Goal: Answer question/provide support: Share knowledge or assist other users

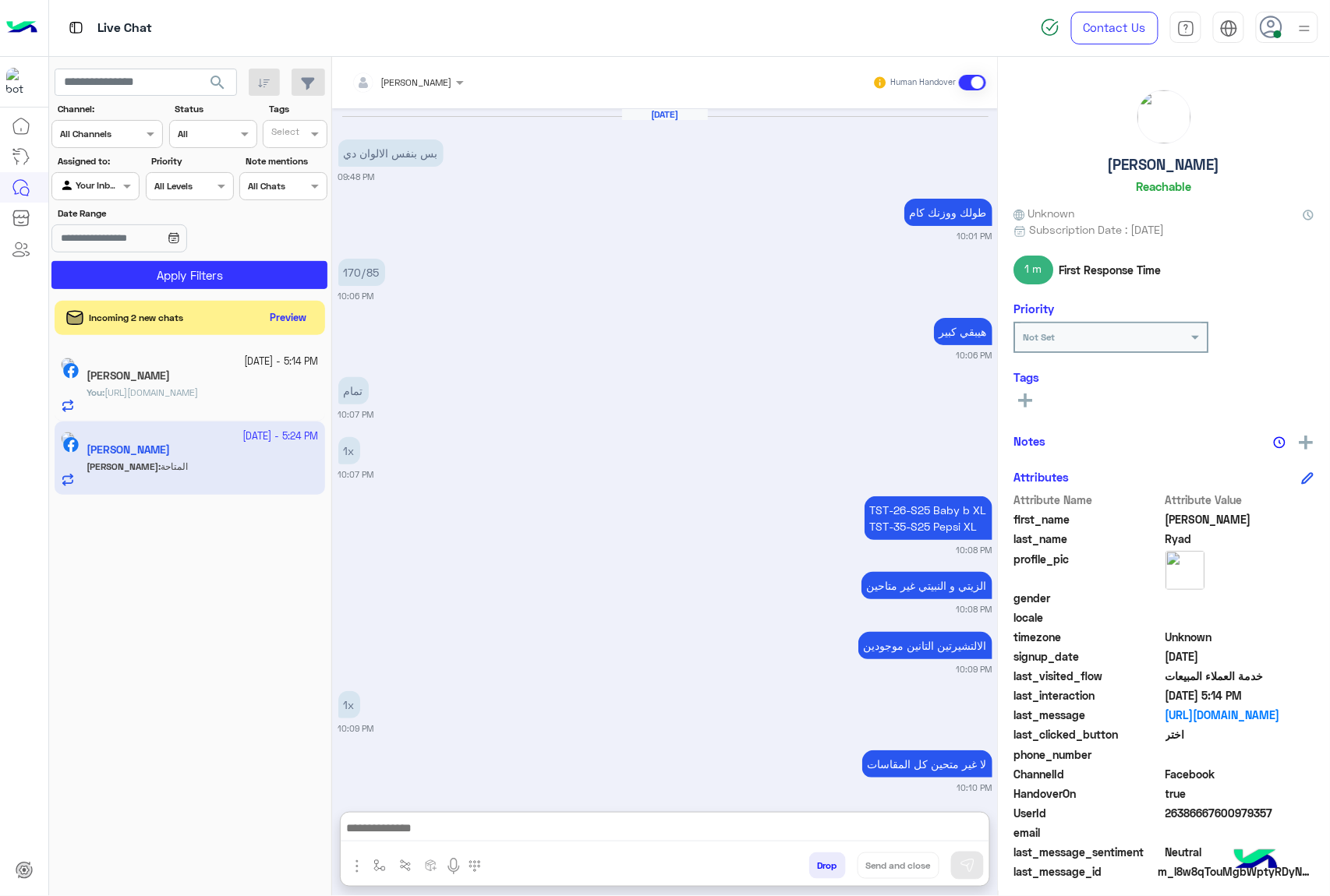
scroll to position [2206, 0]
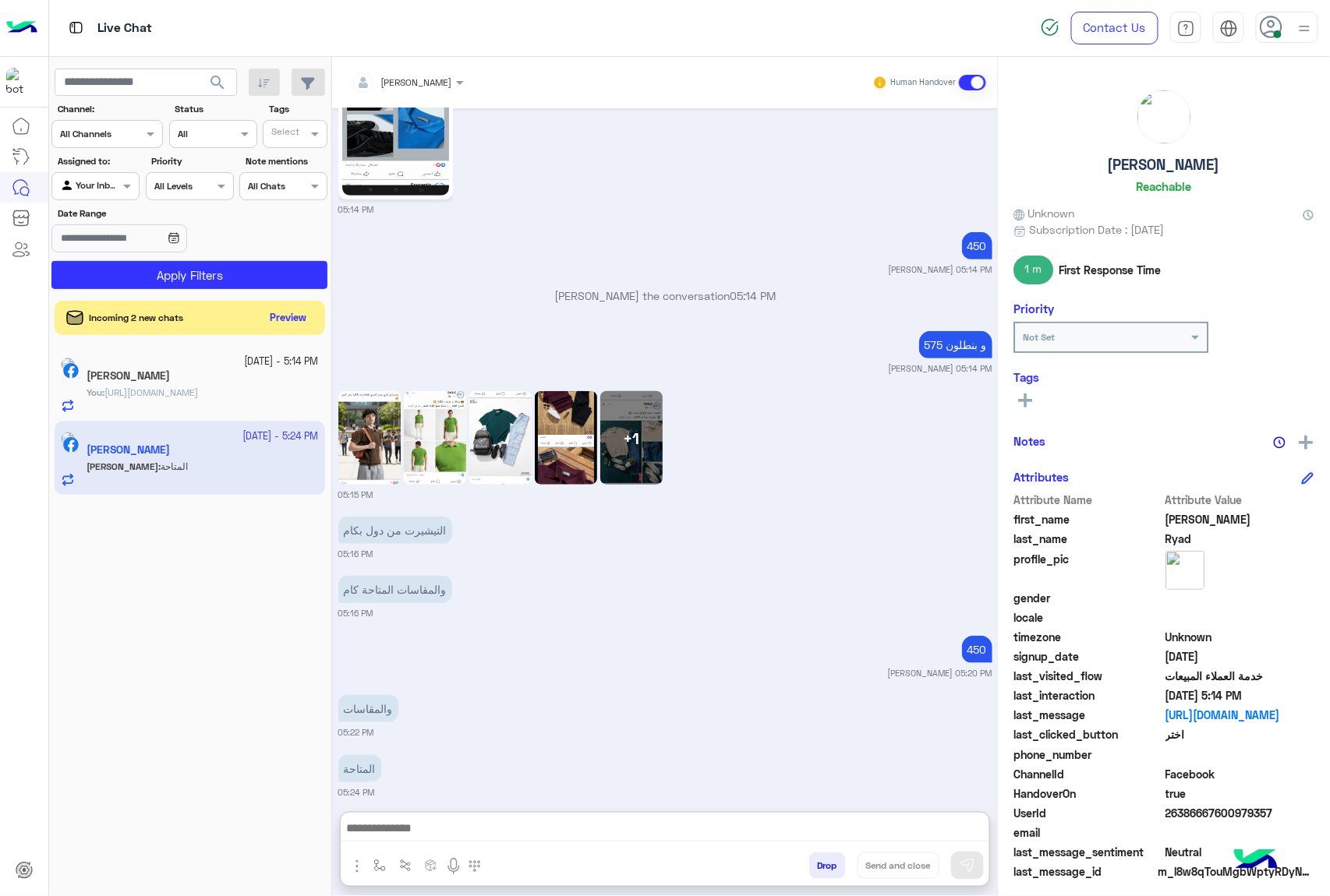
click at [544, 818] on textarea at bounding box center [665, 830] width 648 height 23
type textarea "**********"
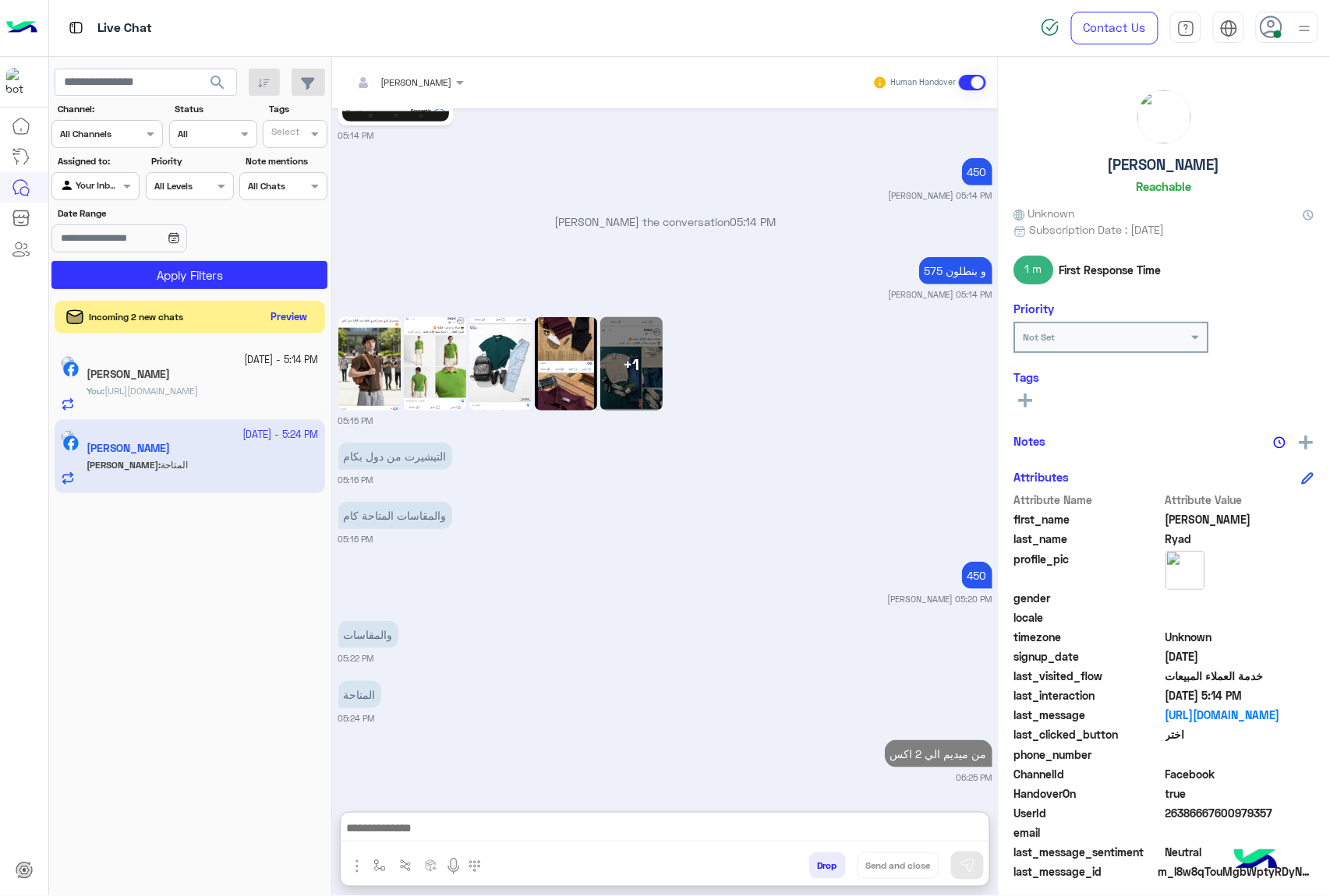
click at [282, 319] on button "Preview" at bounding box center [289, 318] width 48 height 21
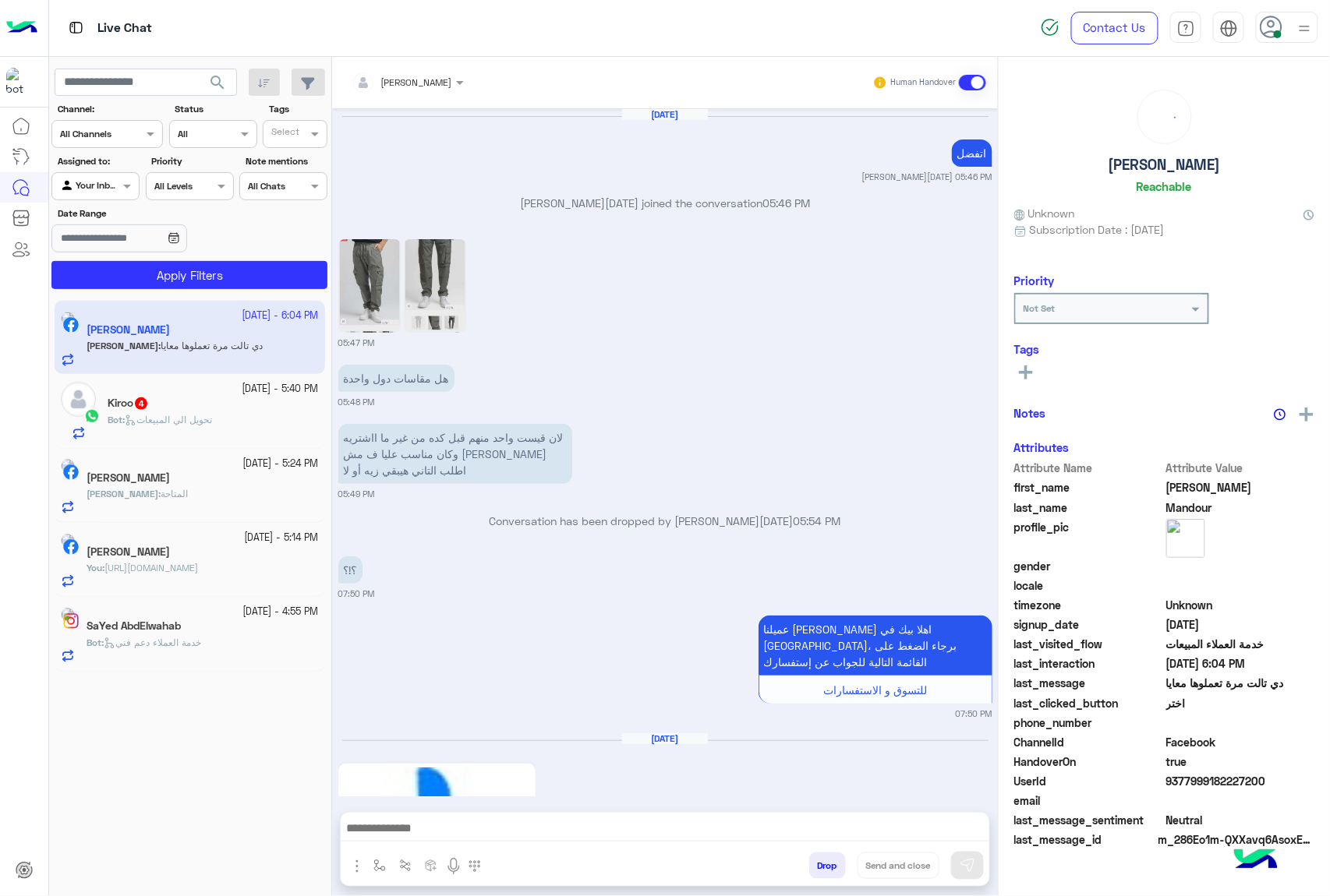
scroll to position [2162, 0]
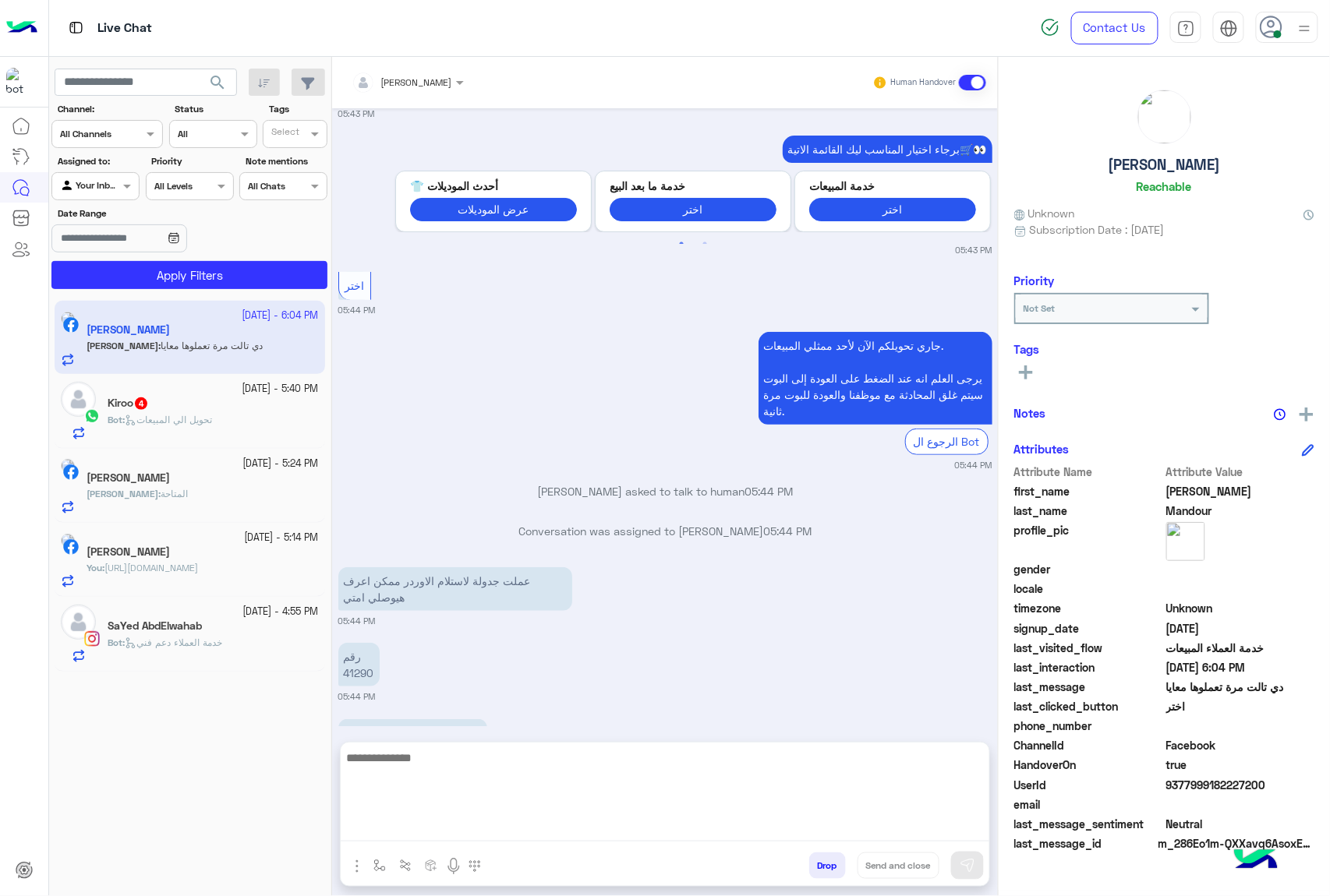
click at [562, 830] on textarea at bounding box center [665, 794] width 648 height 93
paste textarea "**********"
type textarea "**********"
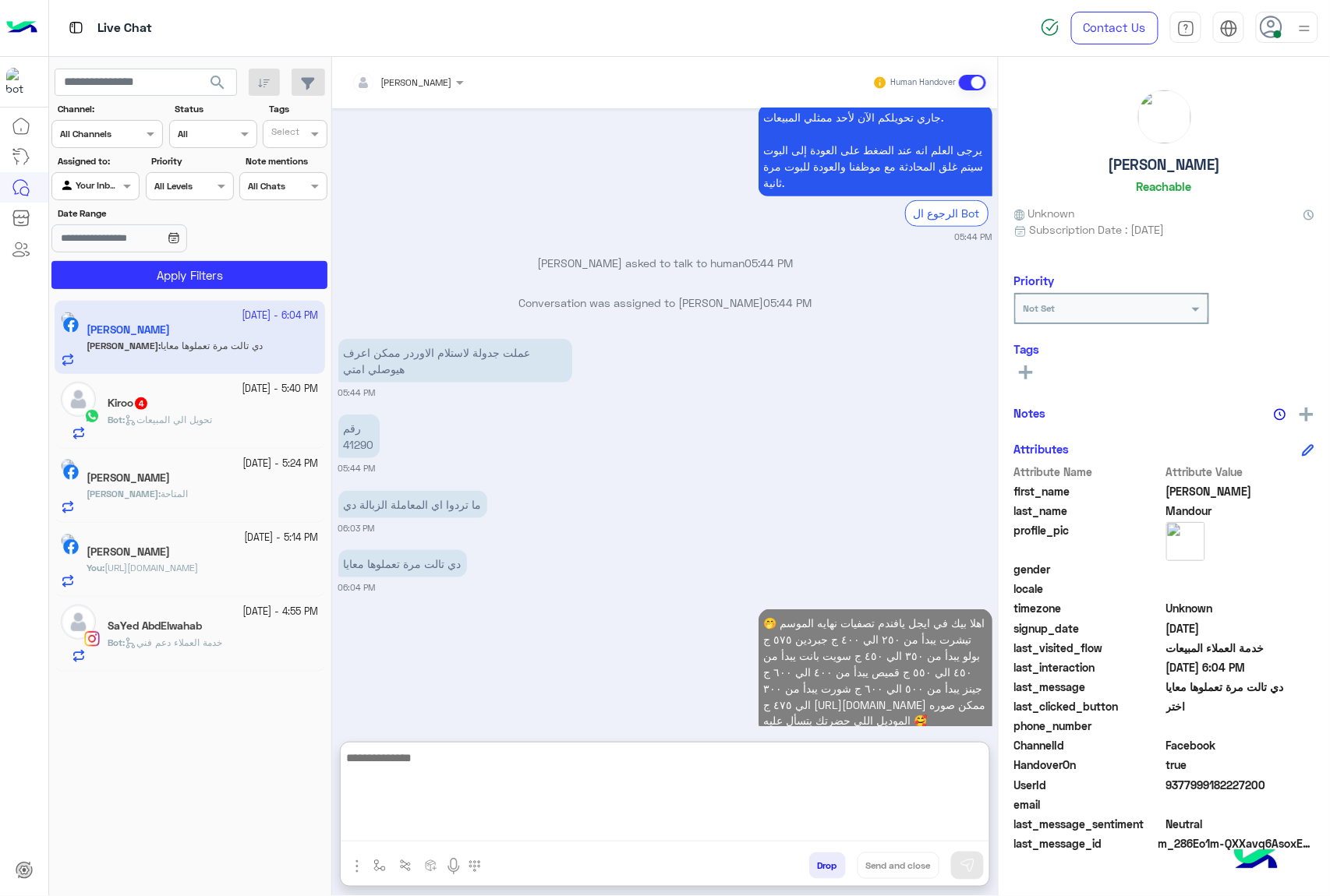
click at [206, 436] on div "Bot : تحويل الي المبيعات" at bounding box center [213, 426] width 211 height 27
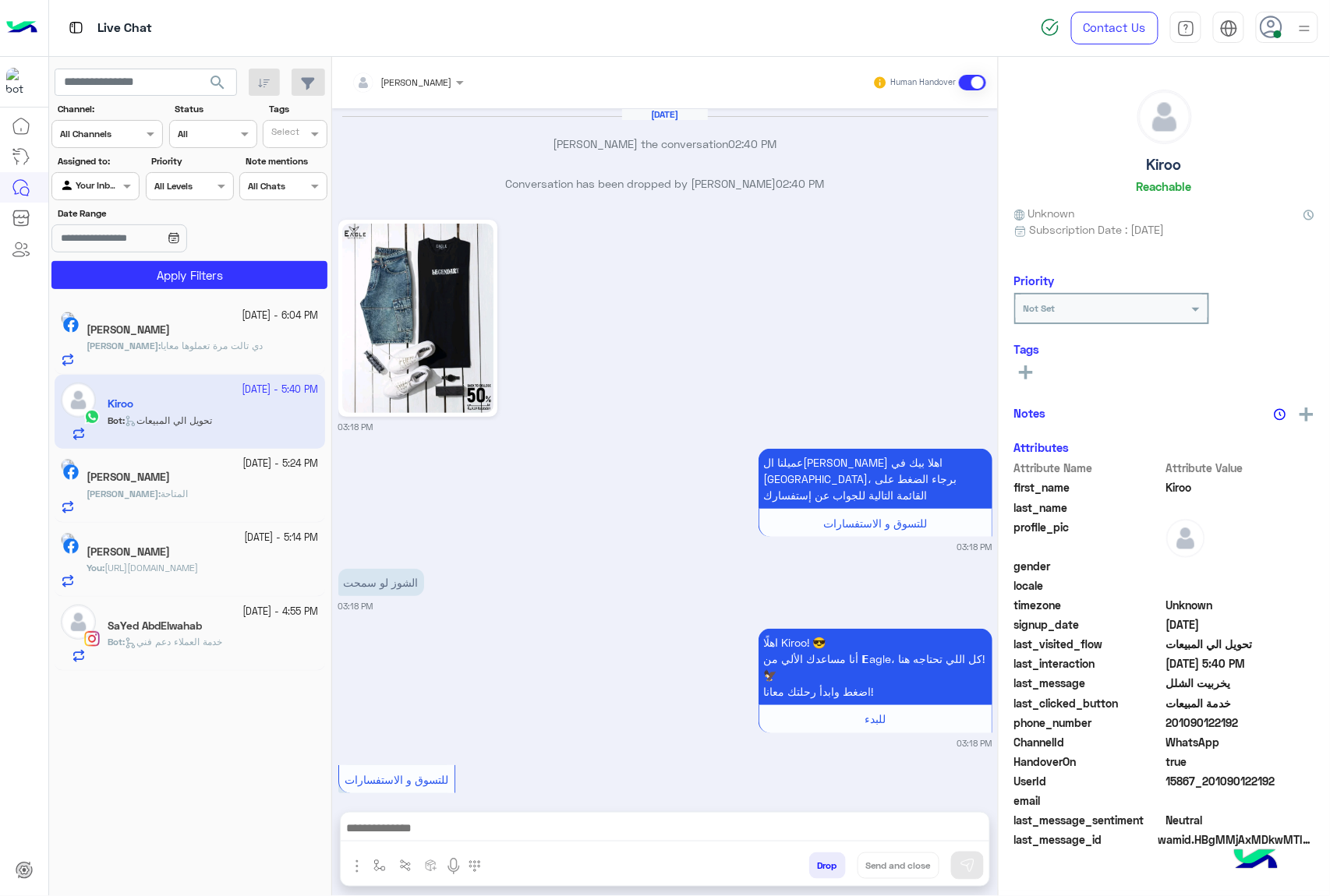
scroll to position [2048, 0]
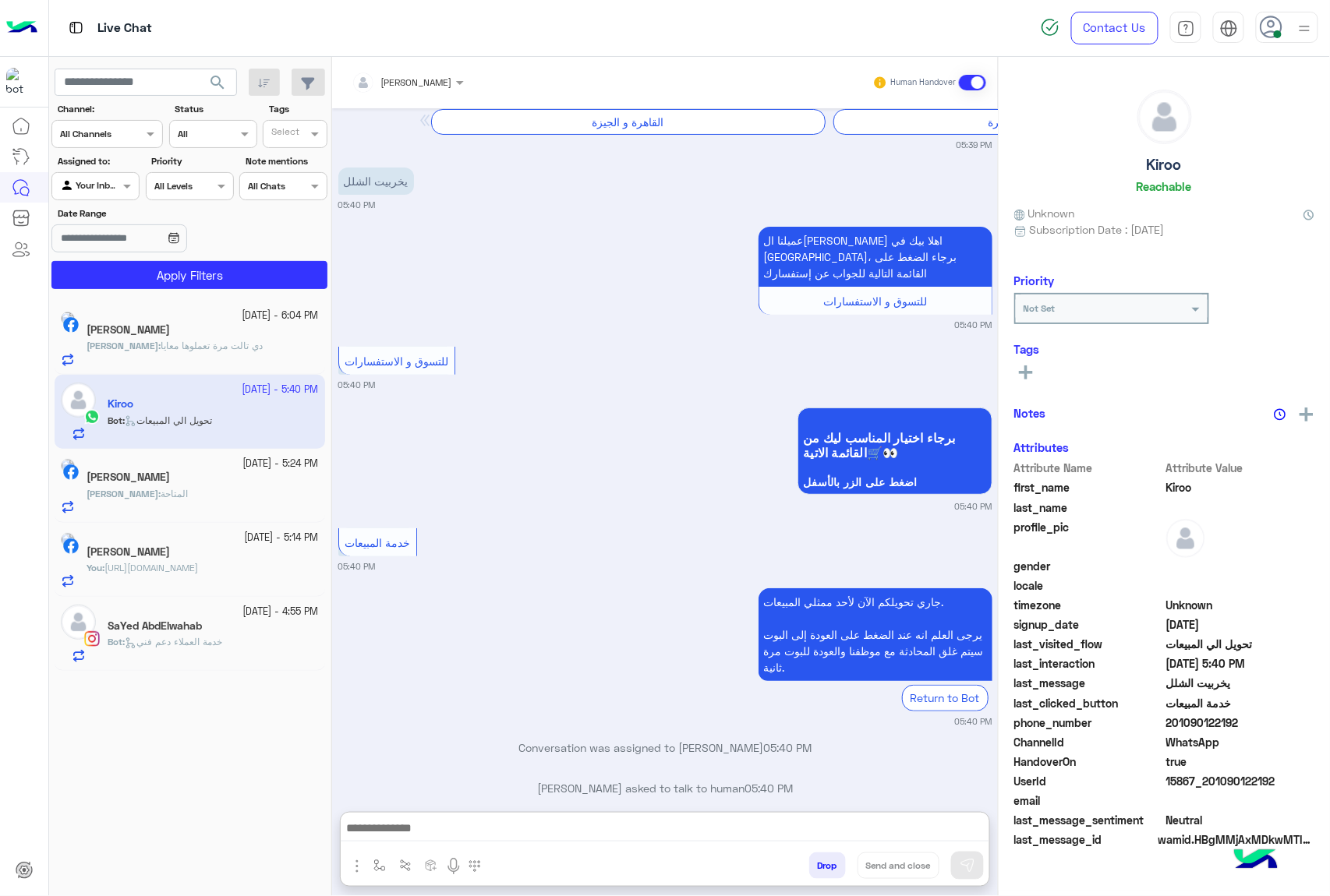
click at [531, 825] on textarea at bounding box center [665, 830] width 648 height 23
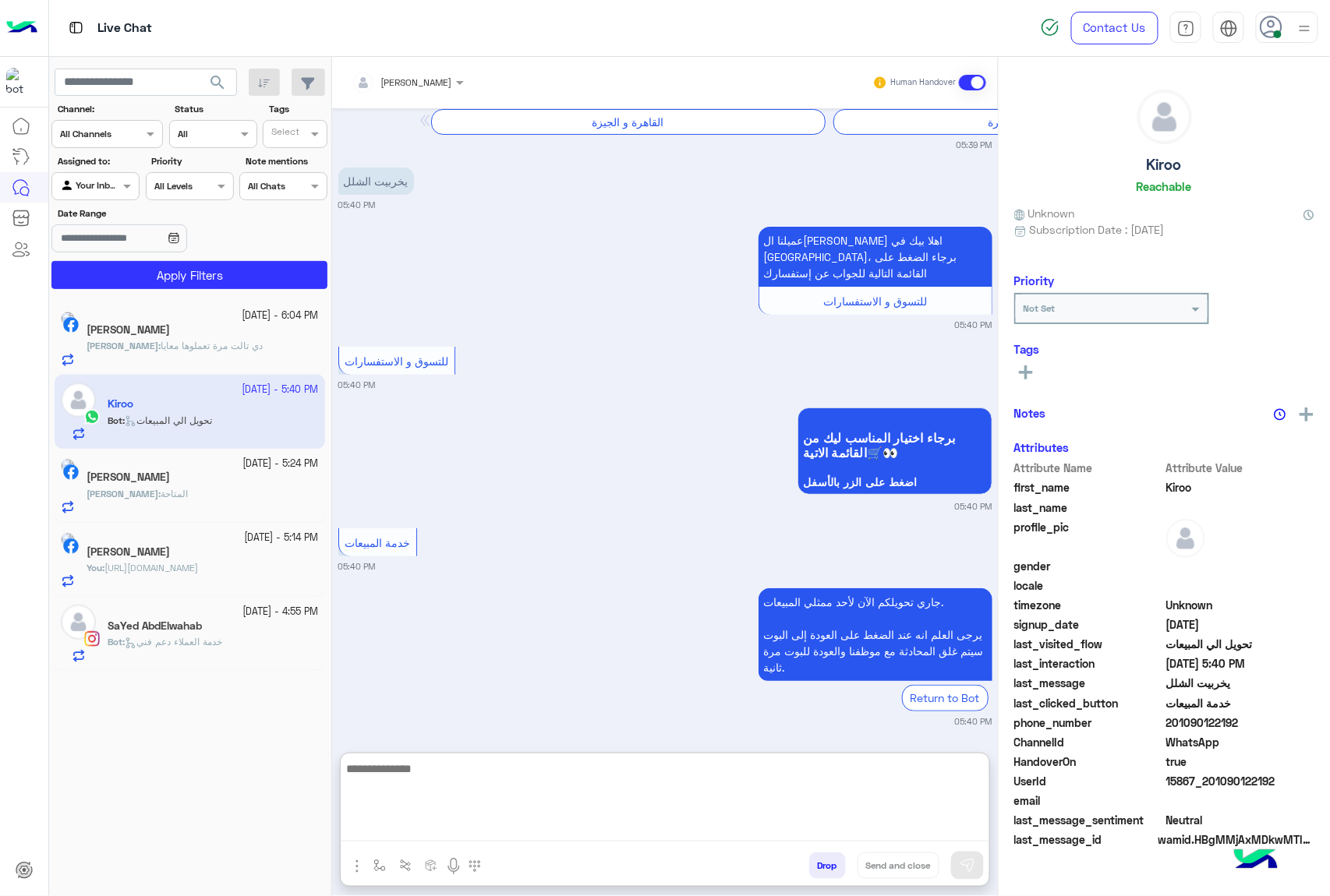
paste textarea "**********"
type textarea "**********"
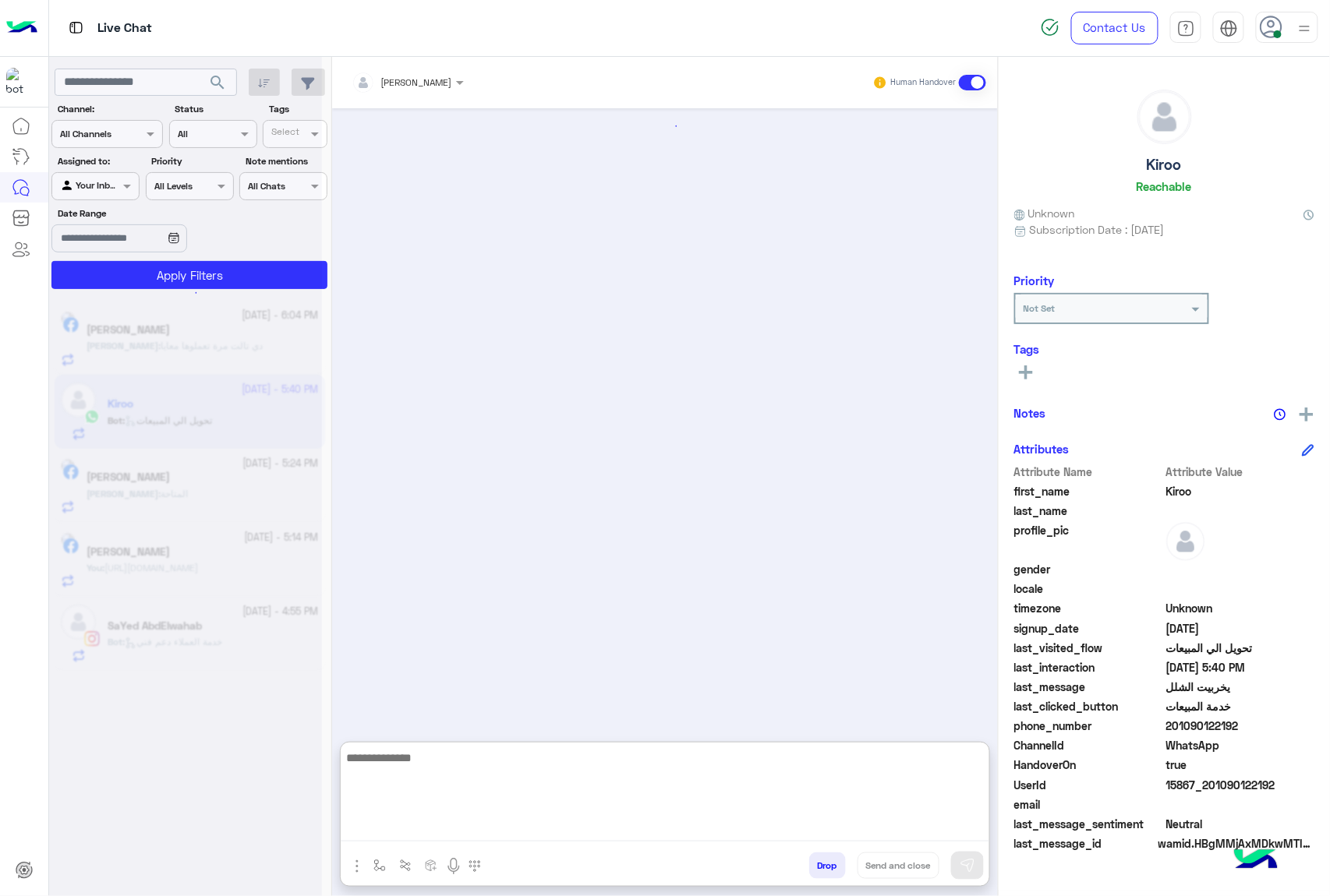
scroll to position [0, 0]
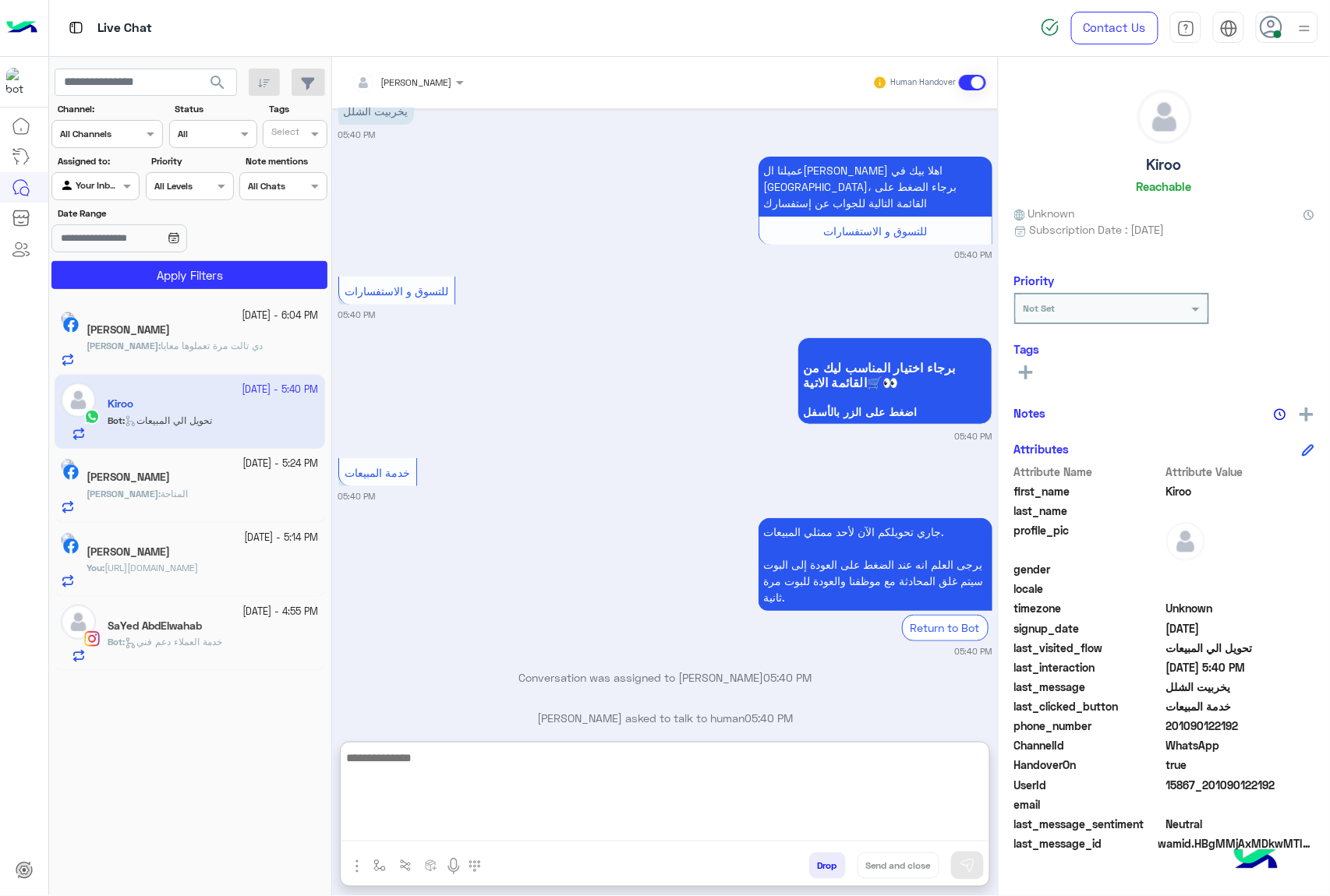
click at [1267, 32] on use at bounding box center [1271, 27] width 23 height 23
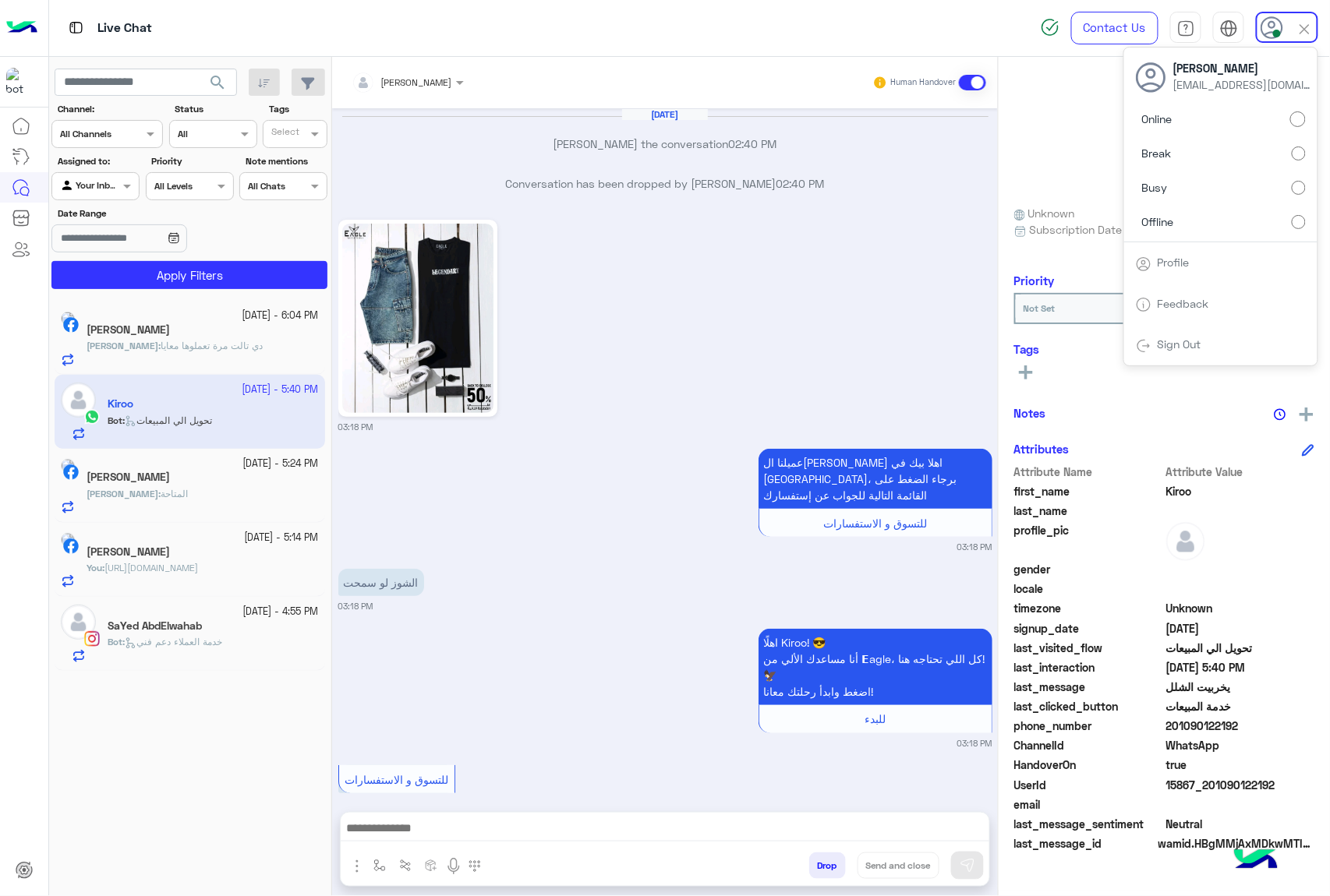
click at [1258, 116] on label "Online" at bounding box center [1220, 119] width 170 height 28
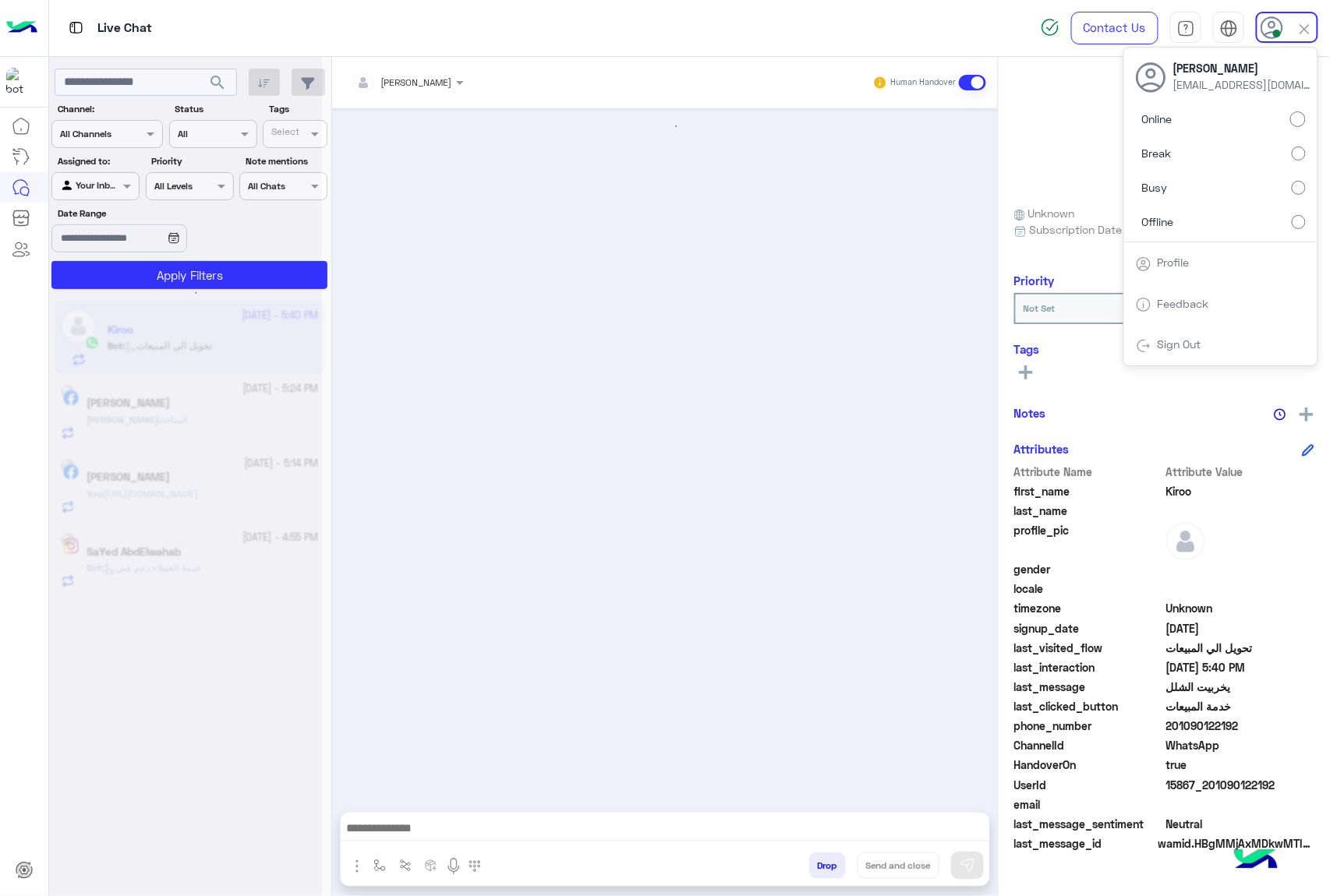
scroll to position [2048, 0]
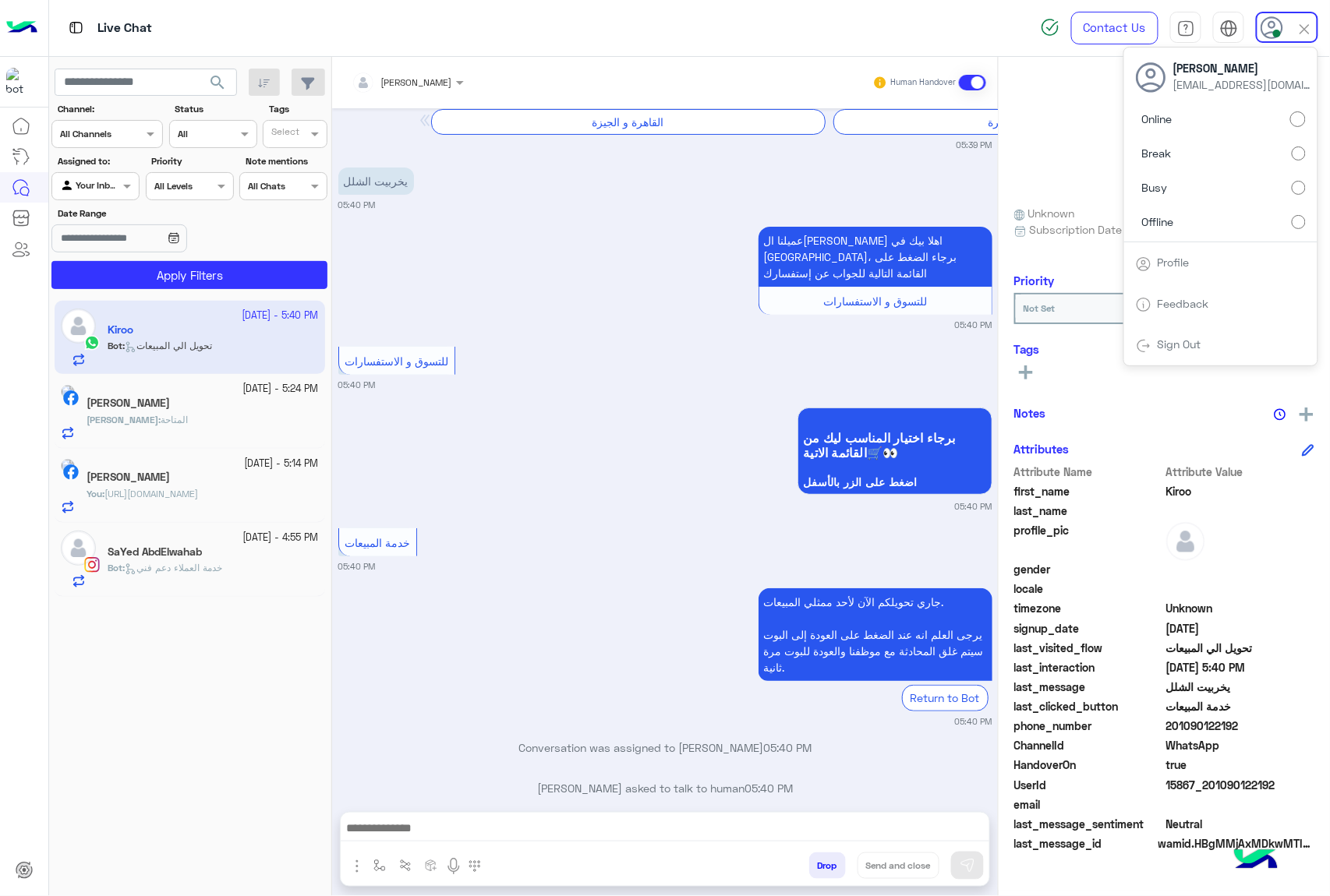
click at [815, 868] on button "Drop" at bounding box center [827, 866] width 36 height 27
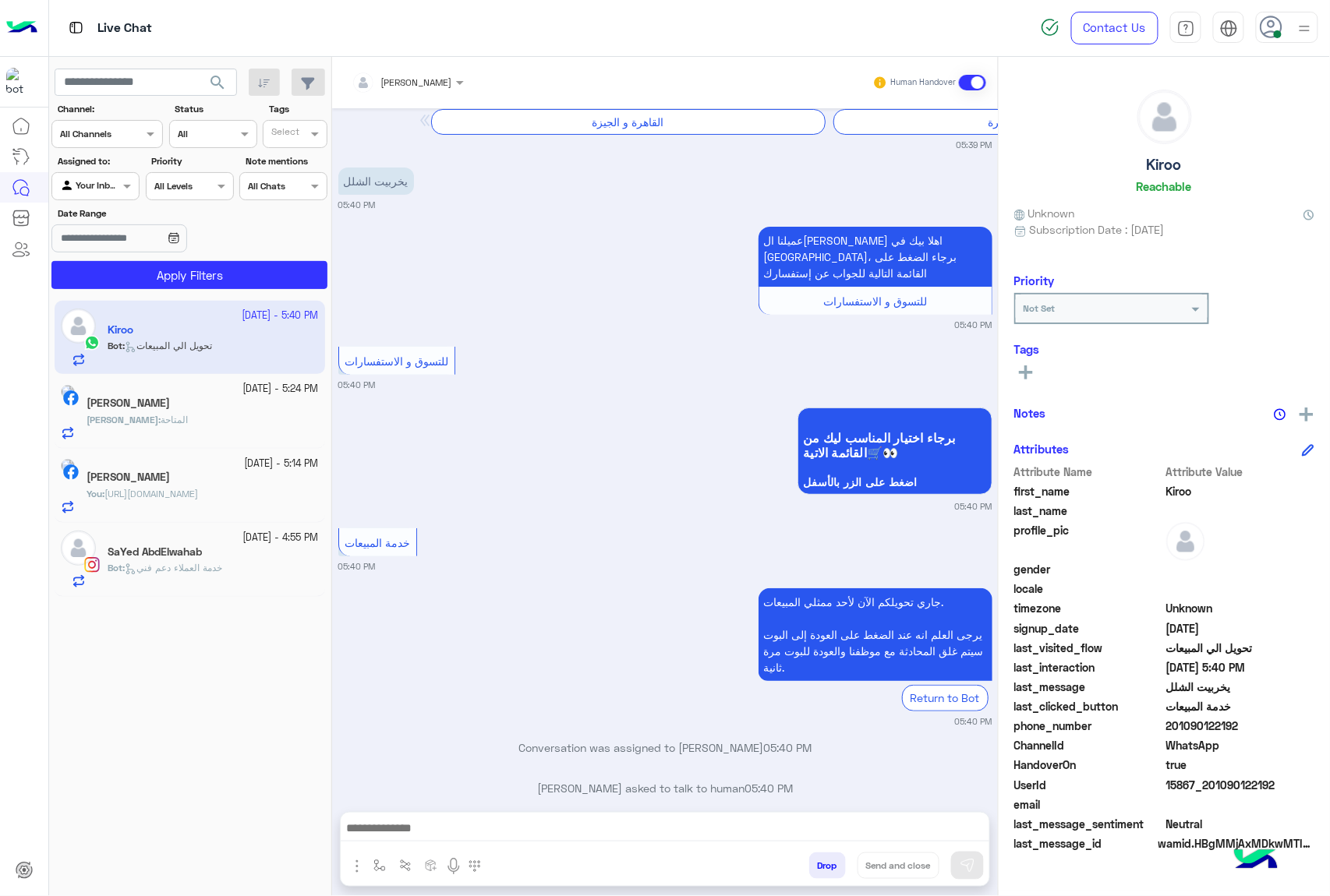
click at [815, 868] on button "Drop" at bounding box center [827, 866] width 36 height 27
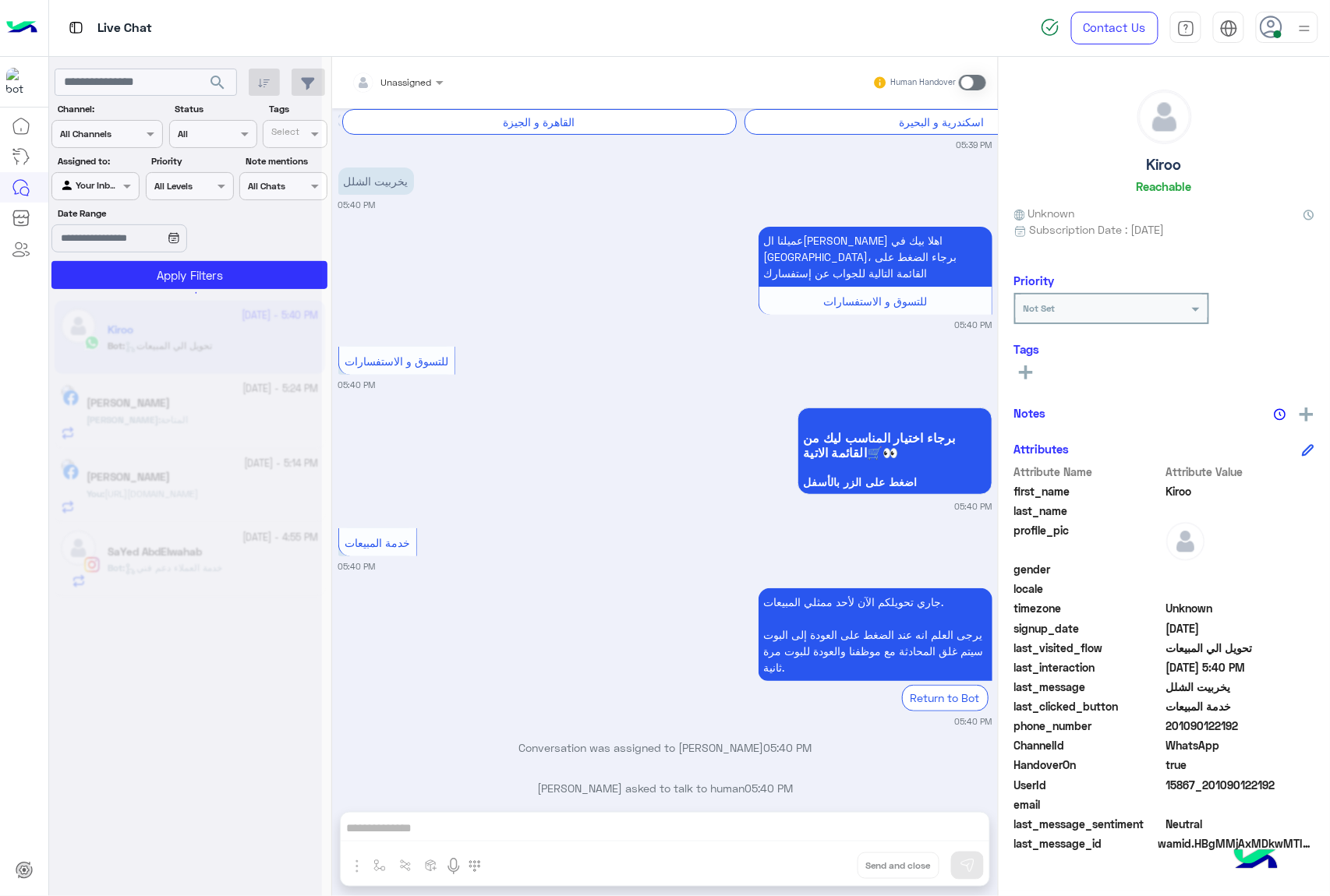
scroll to position [2128, 0]
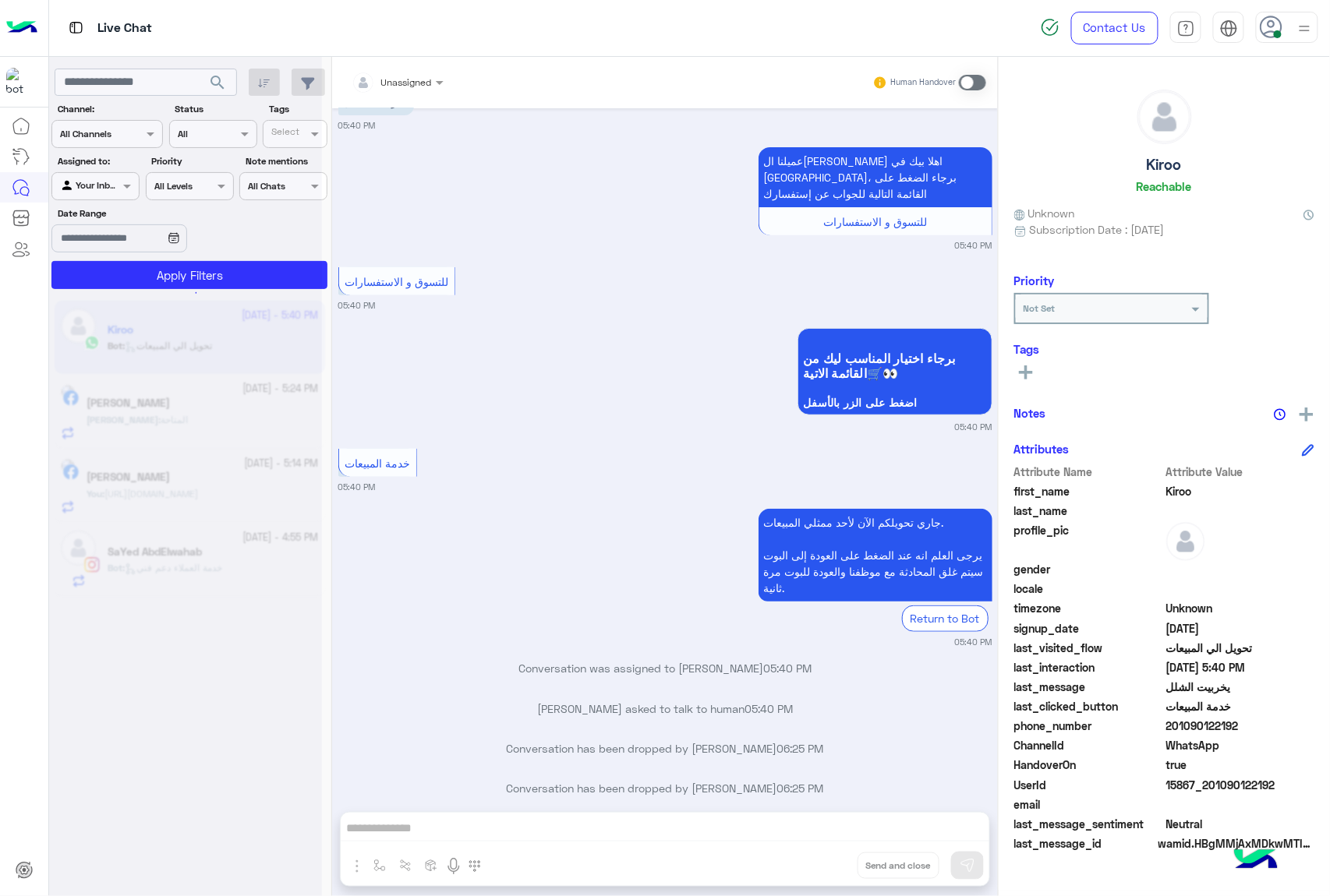
click at [0, 0] on button "Drop" at bounding box center [0, 0] width 0 height 0
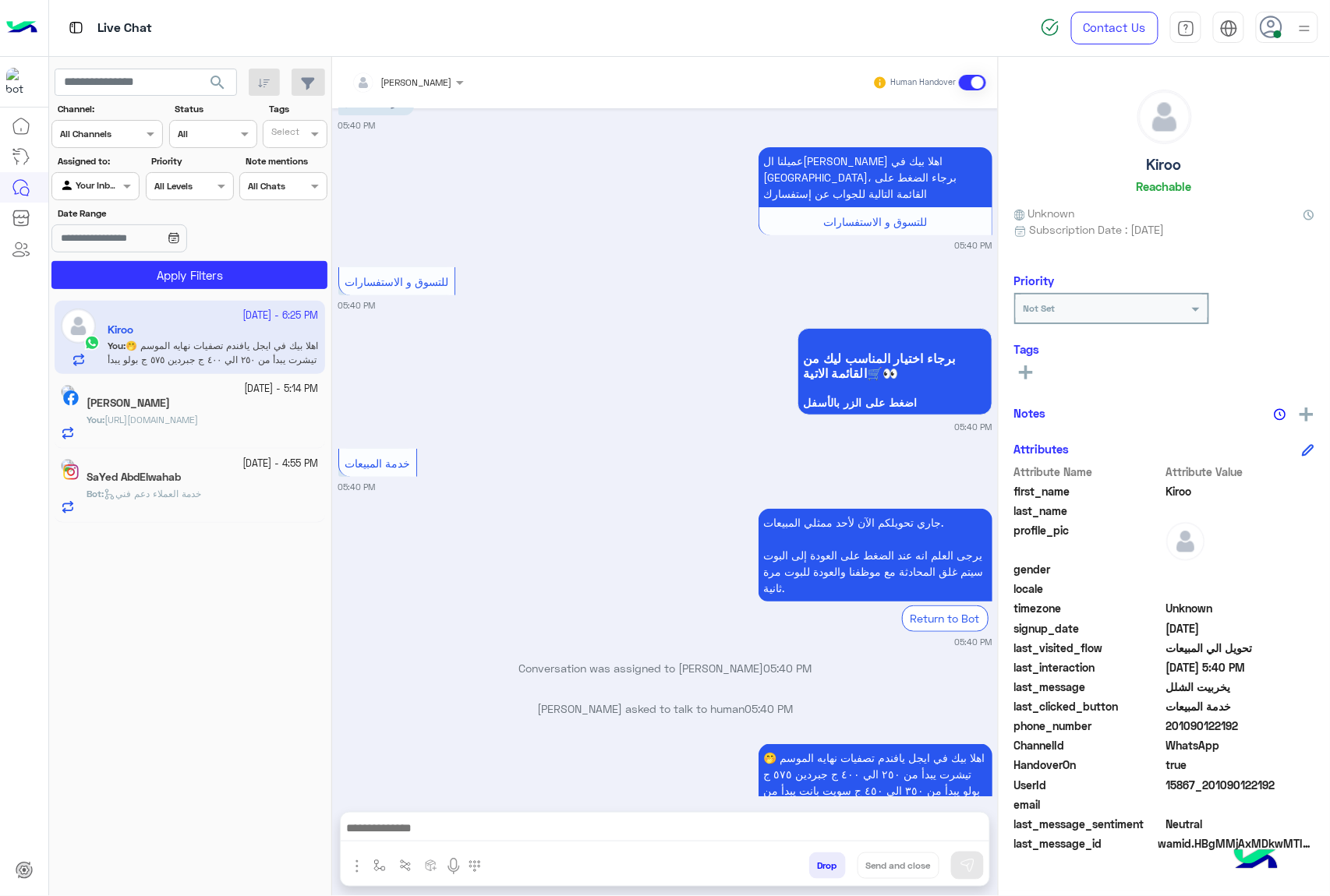
scroll to position [0, 0]
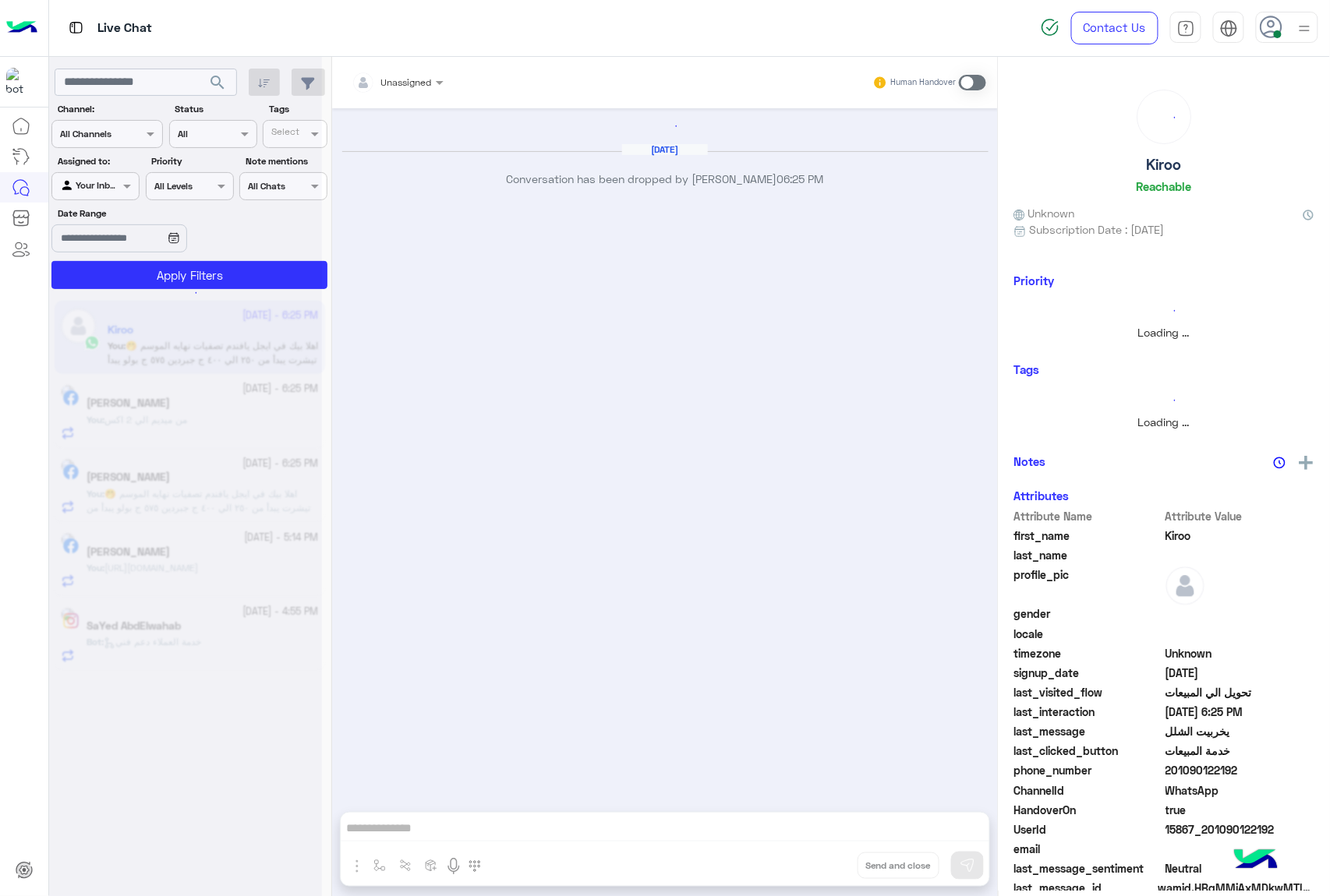
click at [815, 868] on div "Unassigned Human Handover [DATE] Conversation has been dropped by [PERSON_NAME]…" at bounding box center [665, 479] width 665 height 846
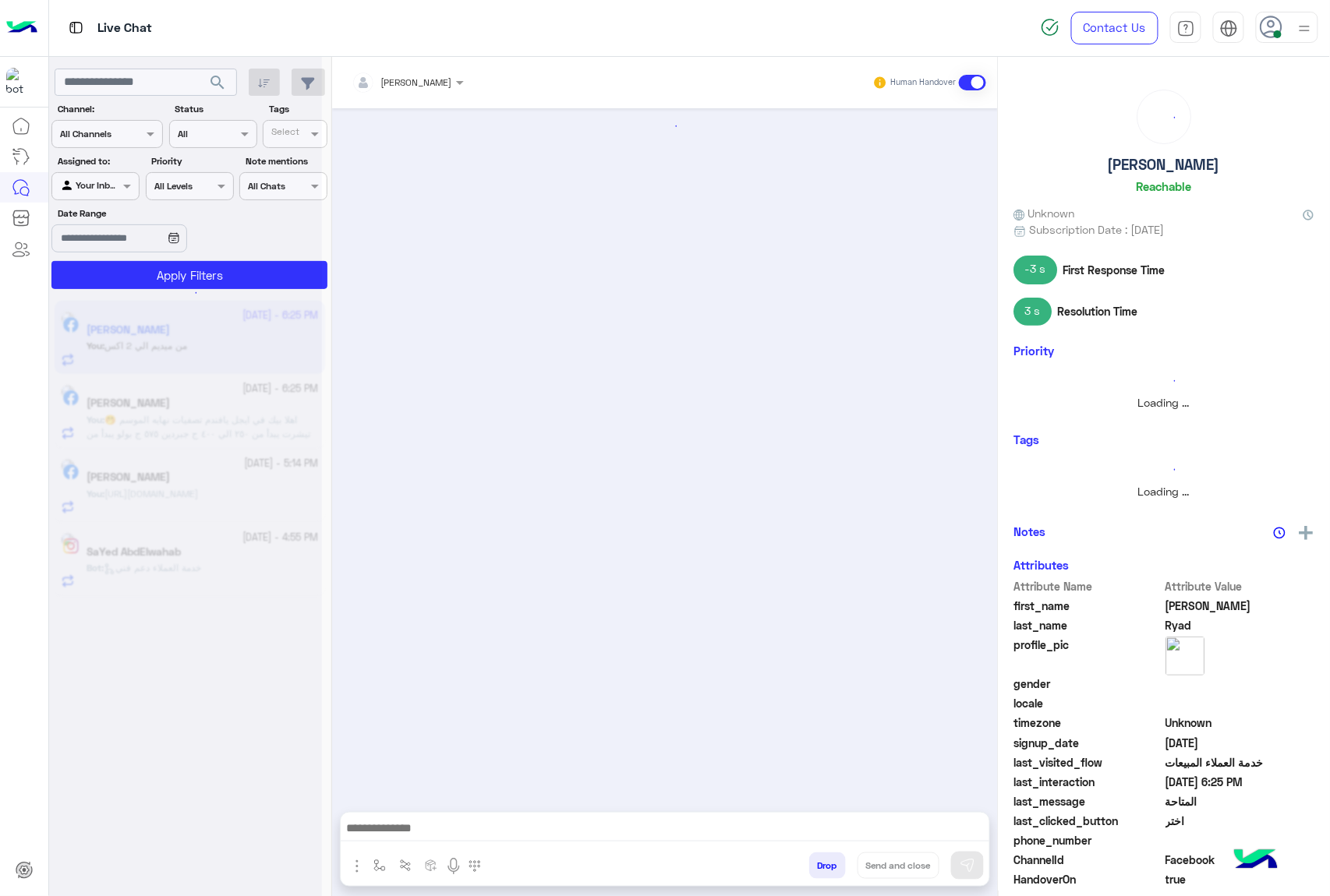
click at [815, 868] on button "Drop" at bounding box center [827, 866] width 36 height 27
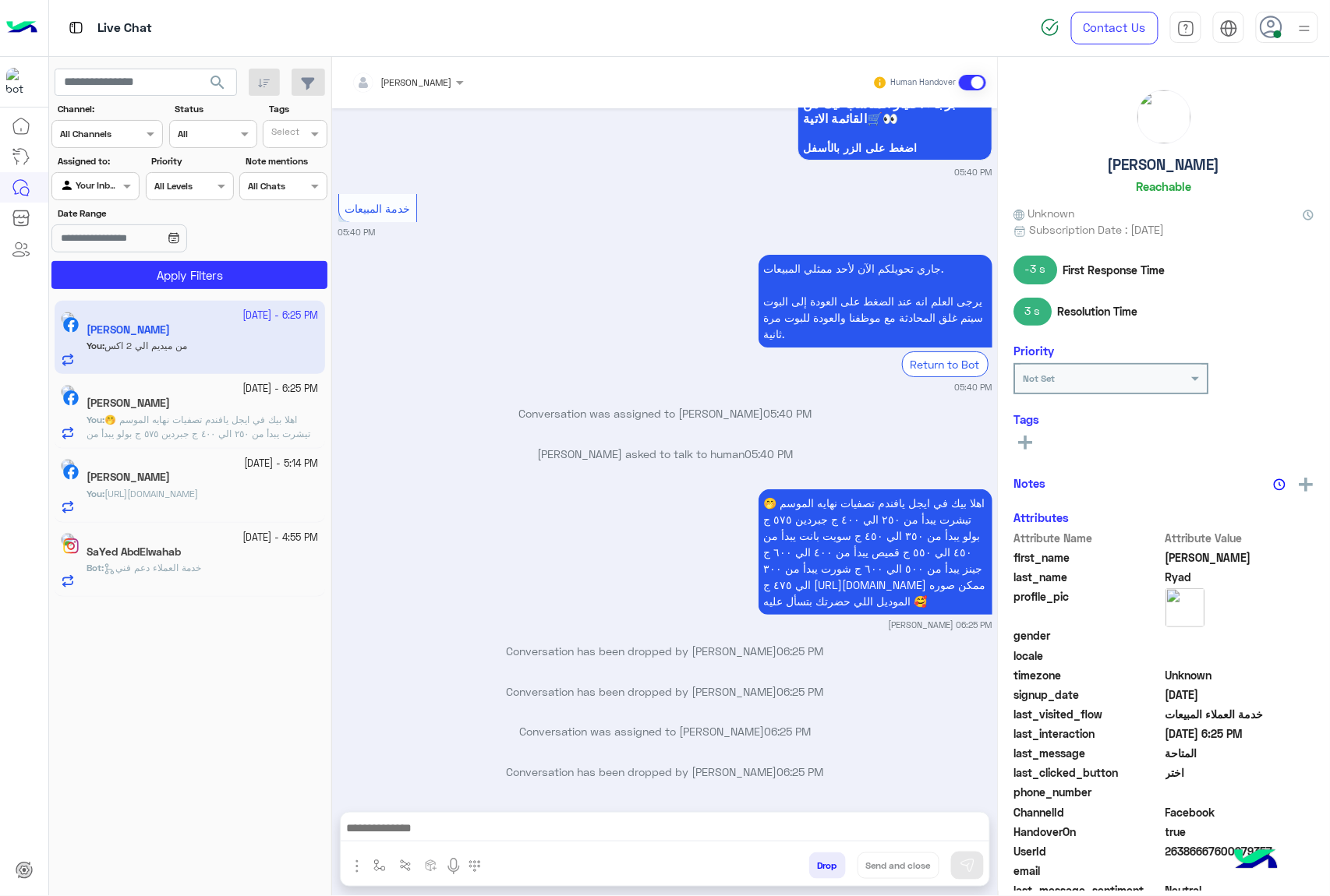
click at [815, 868] on button "Drop" at bounding box center [827, 866] width 36 height 27
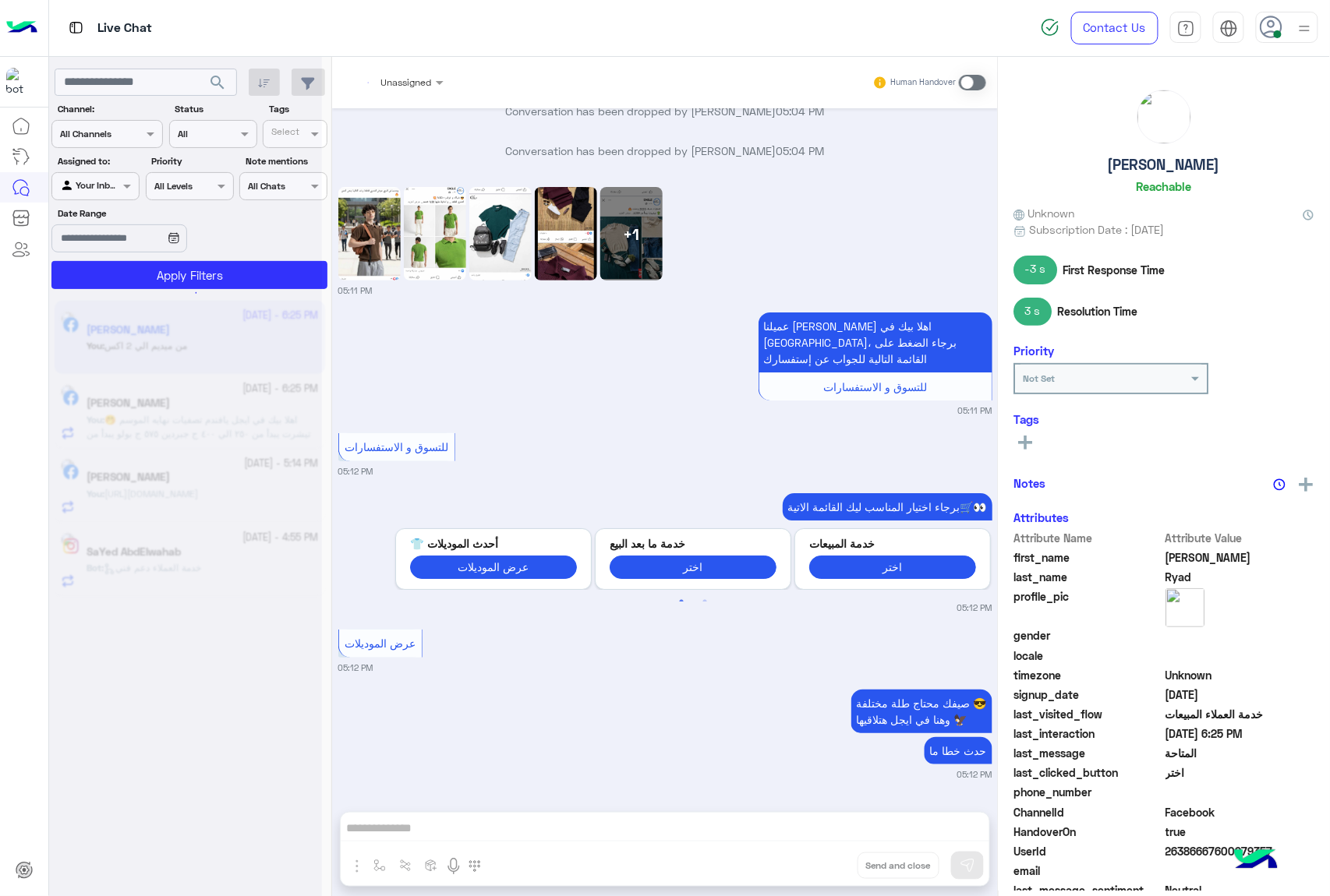
click at [815, 868] on div "Unassigned Human Handover [DATE] لا غير متحين كل المقاسات 10:10 PM يعني متاح أي…" at bounding box center [665, 479] width 665 height 846
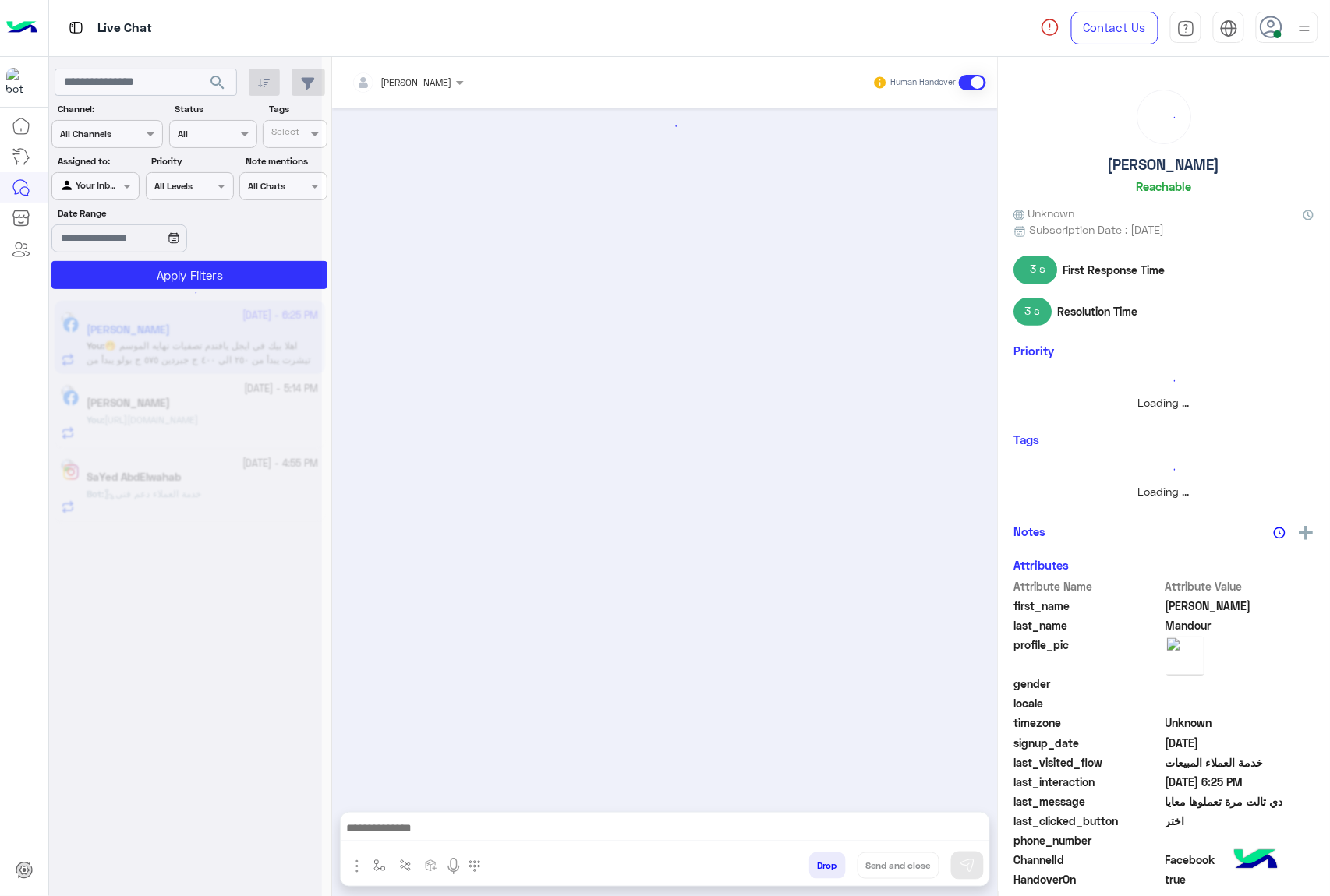
click at [815, 868] on button "Drop" at bounding box center [827, 866] width 36 height 27
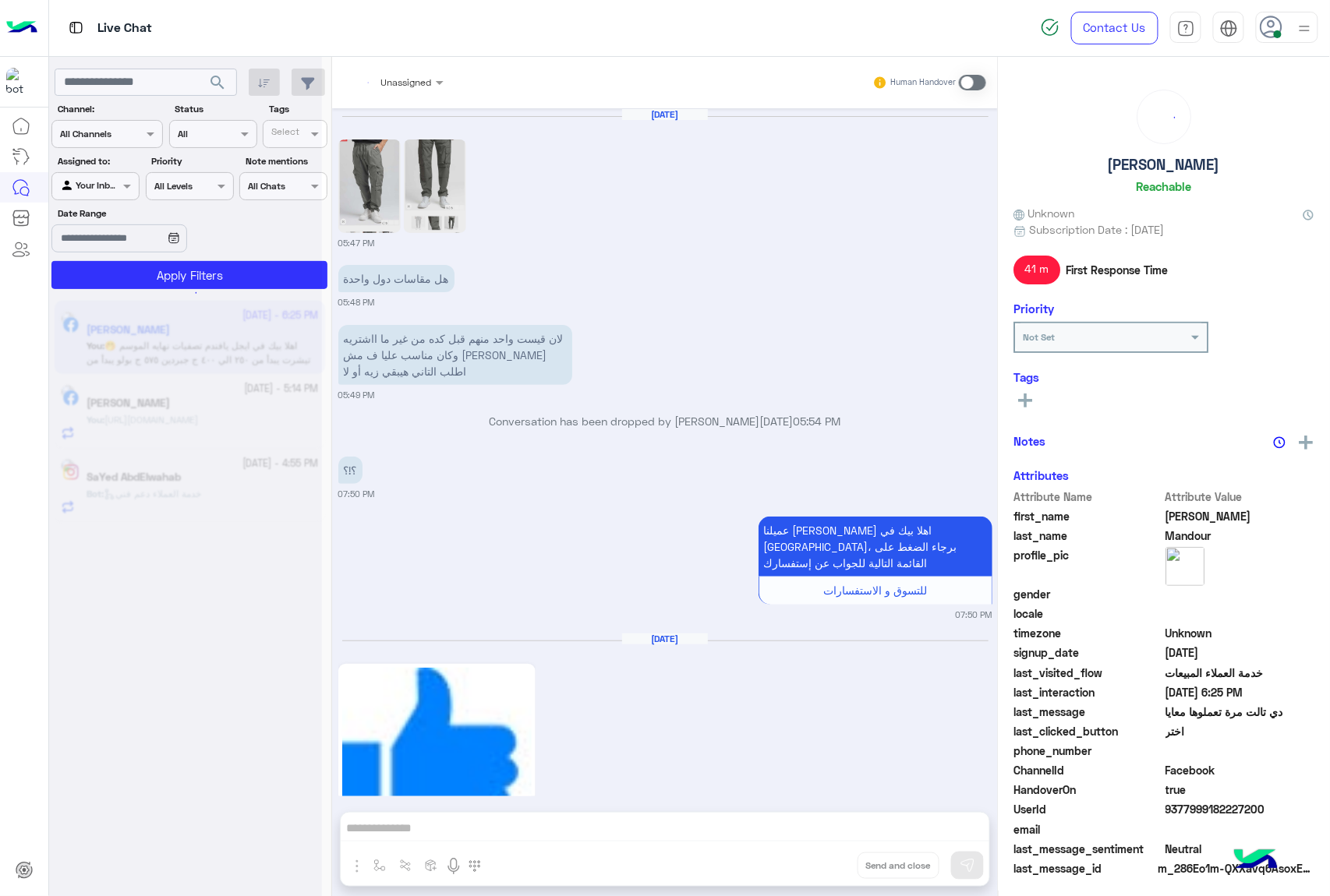
scroll to position [2299, 0]
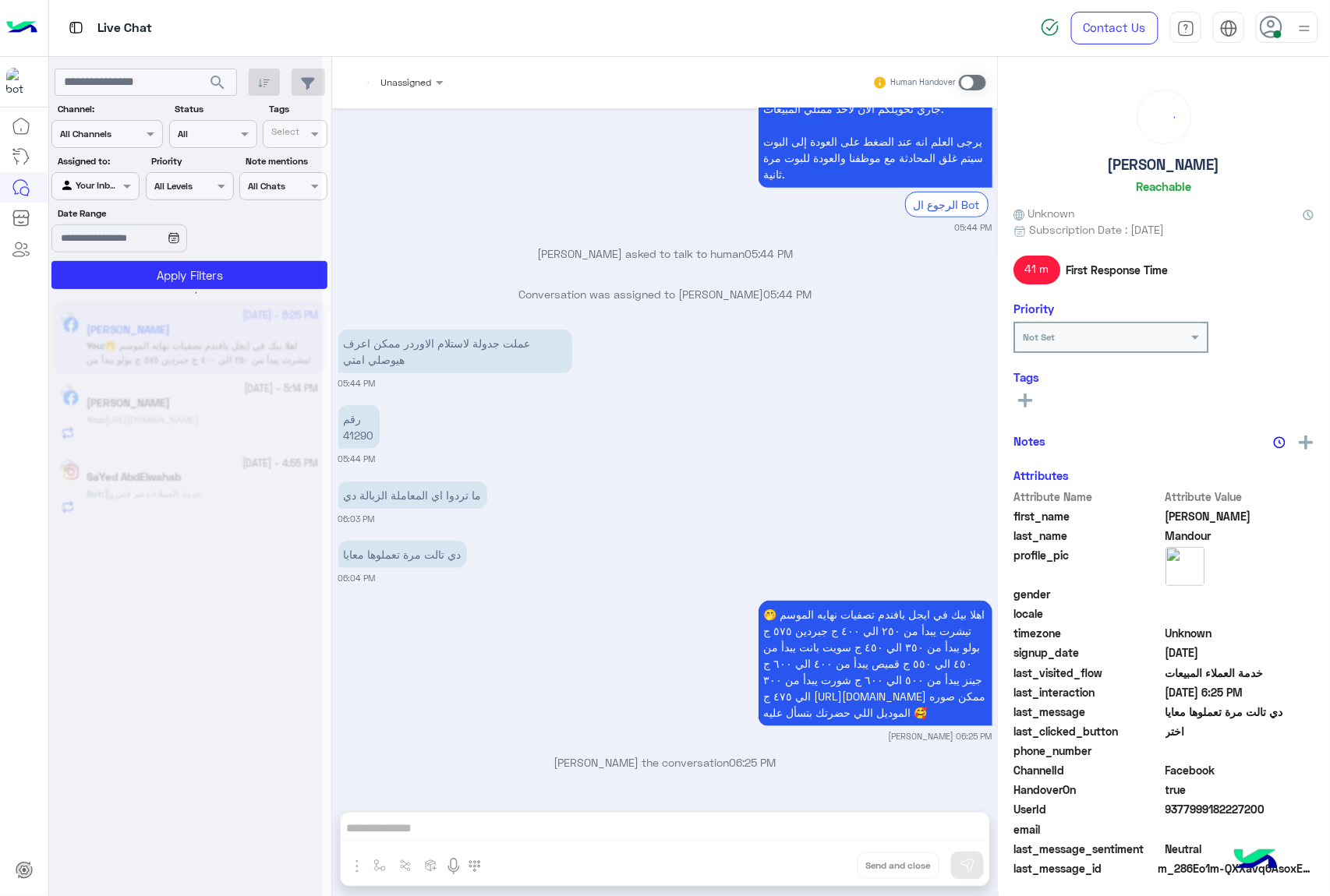
click at [815, 868] on div "Unassigned Human Handover [DATE] 05:47 PM هل مقاسات دول واحدة 05:48 PM لان قيست…" at bounding box center [665, 479] width 665 height 846
click at [0, 0] on button "Drop" at bounding box center [0, 0] width 0 height 0
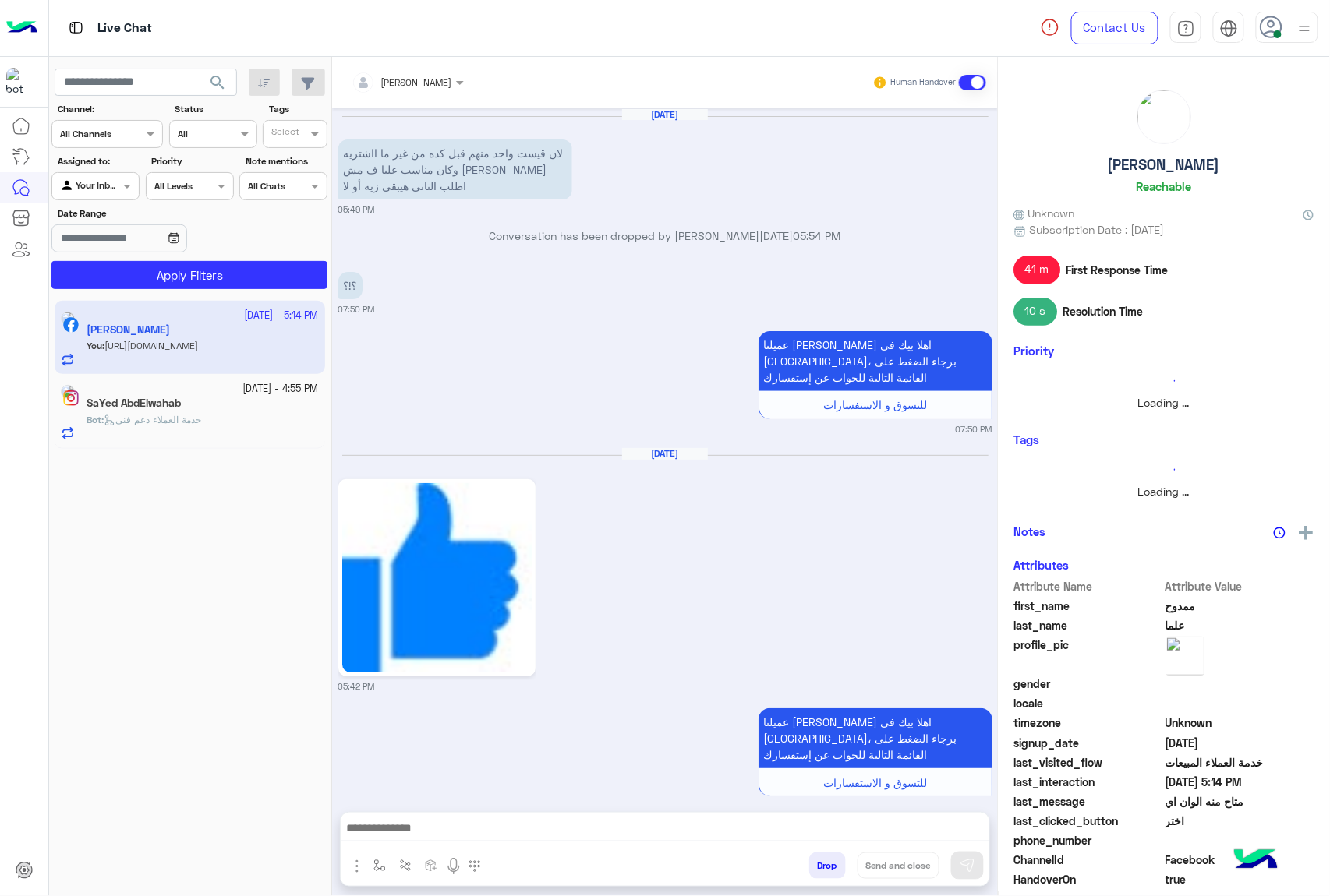
click at [815, 868] on button "Drop" at bounding box center [827, 866] width 36 height 27
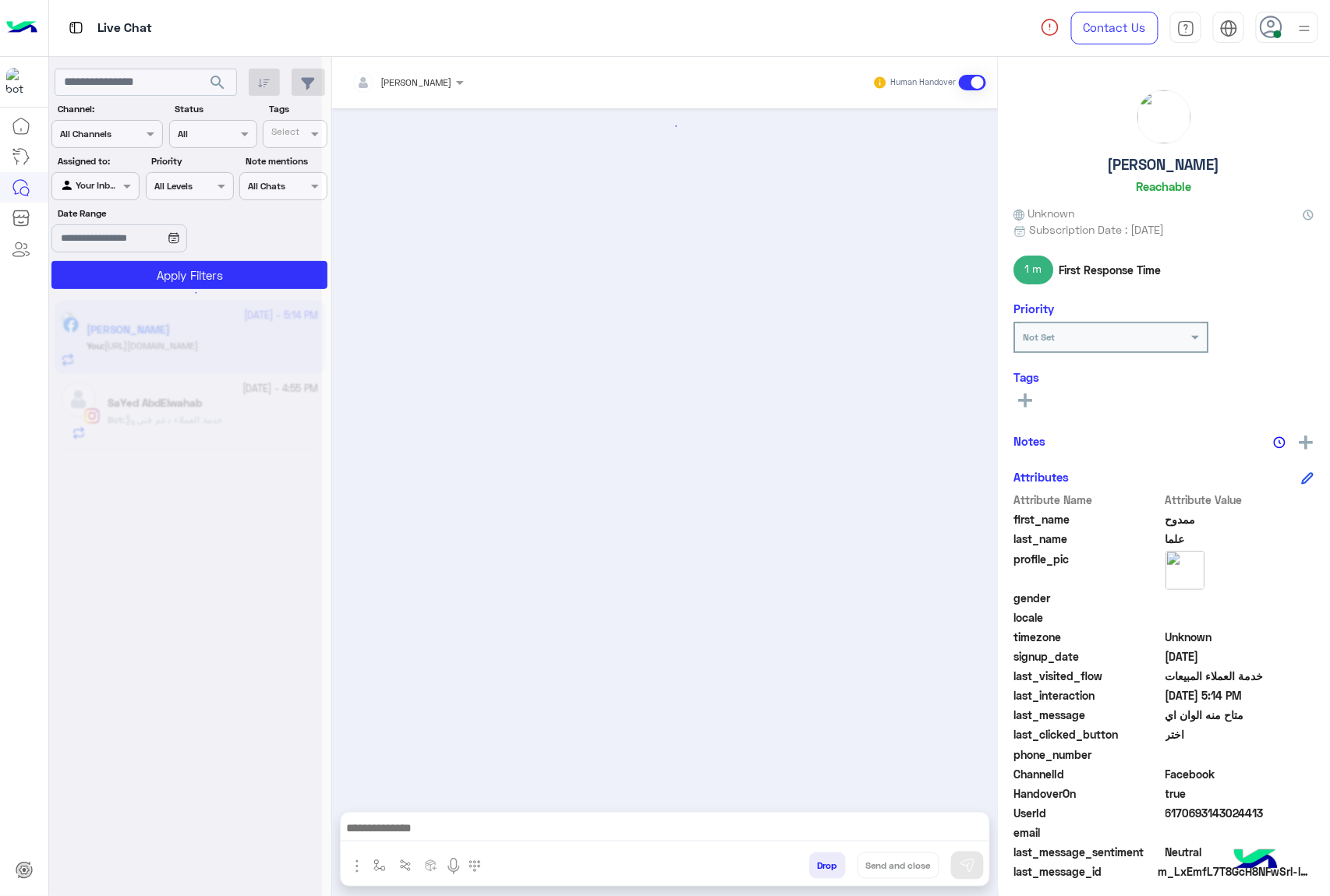
click at [815, 868] on button "Drop" at bounding box center [827, 866] width 36 height 27
click at [815, 868] on div "[PERSON_NAME] Human Handover Drop Send and close" at bounding box center [665, 479] width 665 height 846
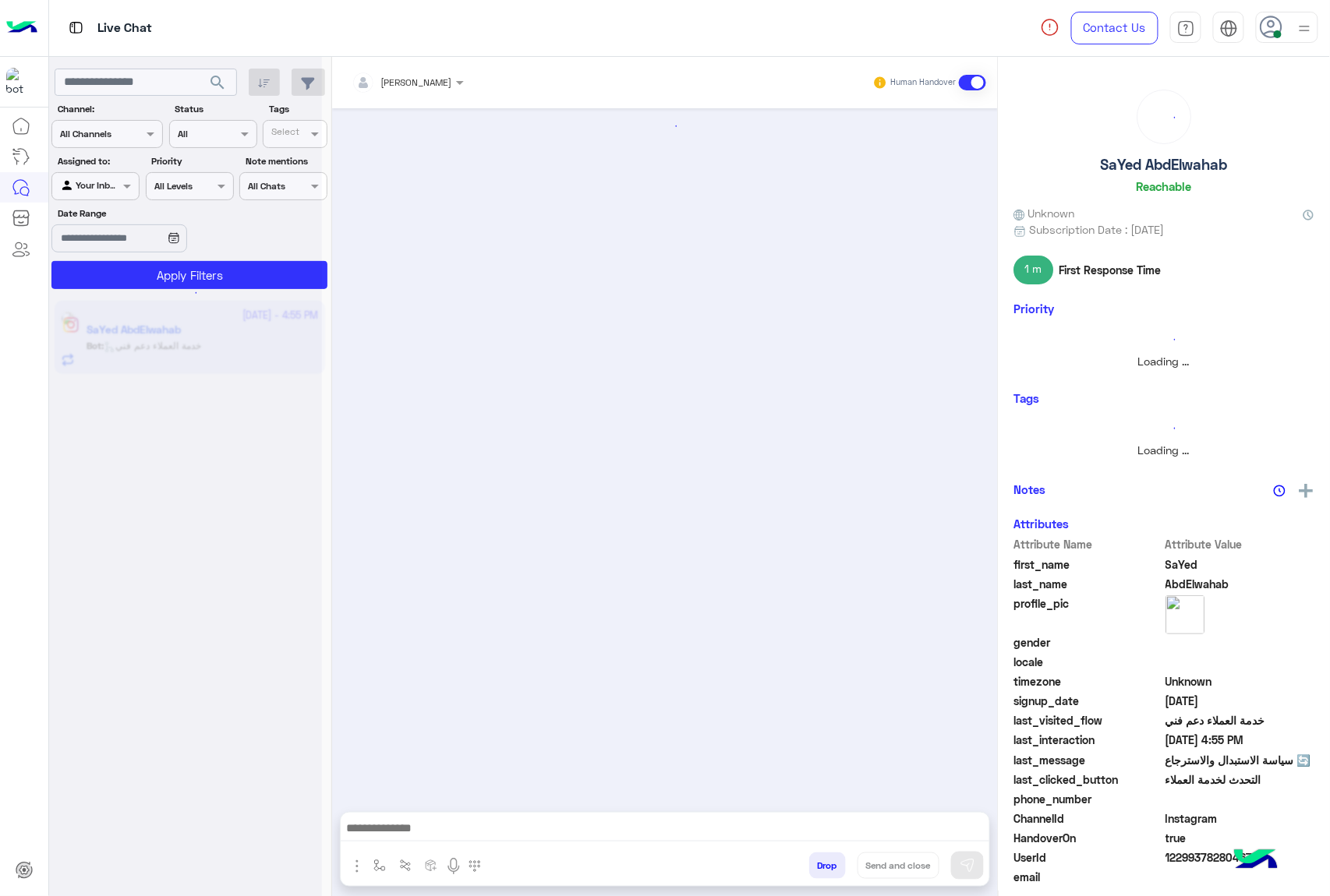
click at [815, 868] on button "Drop" at bounding box center [827, 866] width 36 height 27
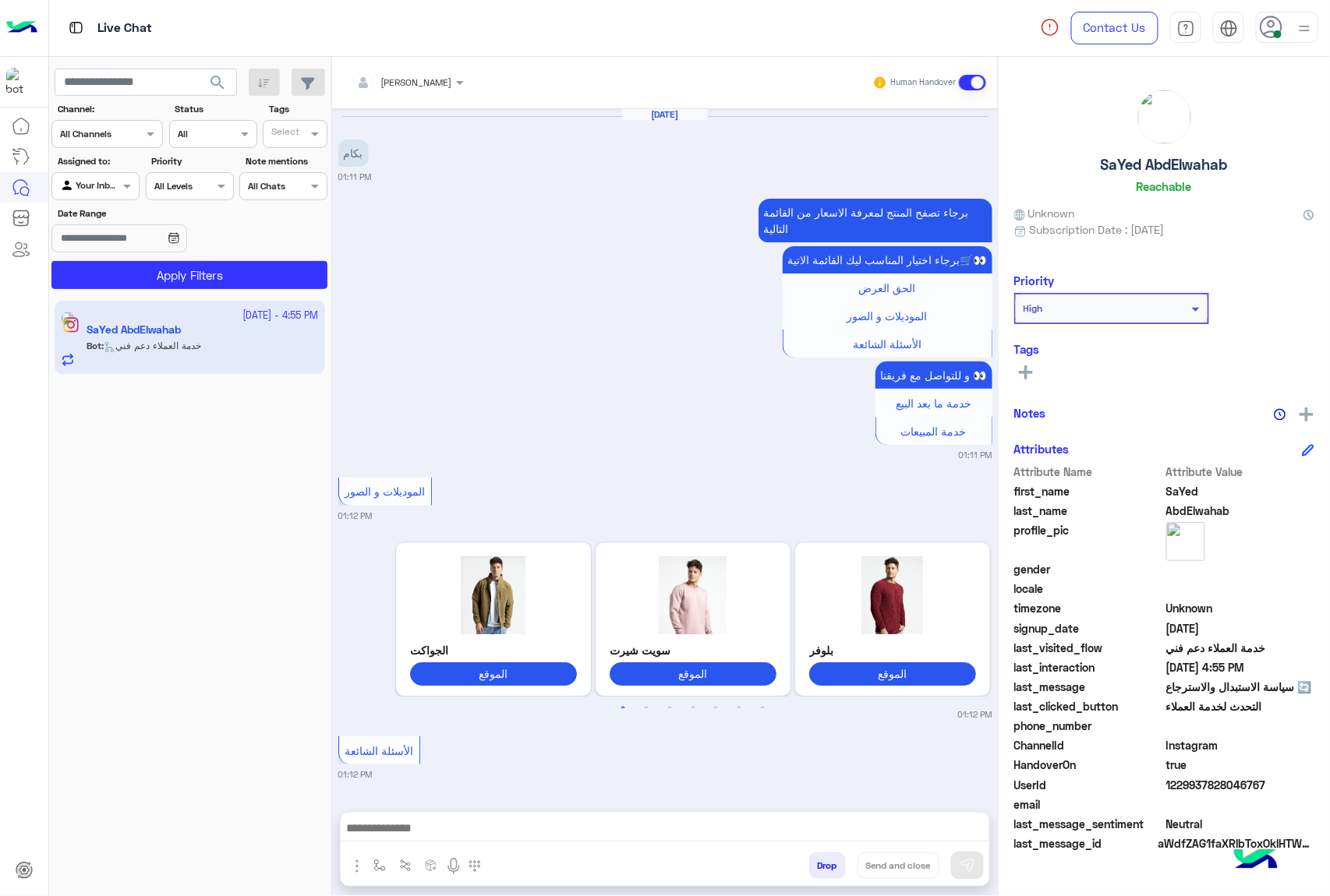
click at [815, 868] on button "Drop" at bounding box center [827, 866] width 36 height 27
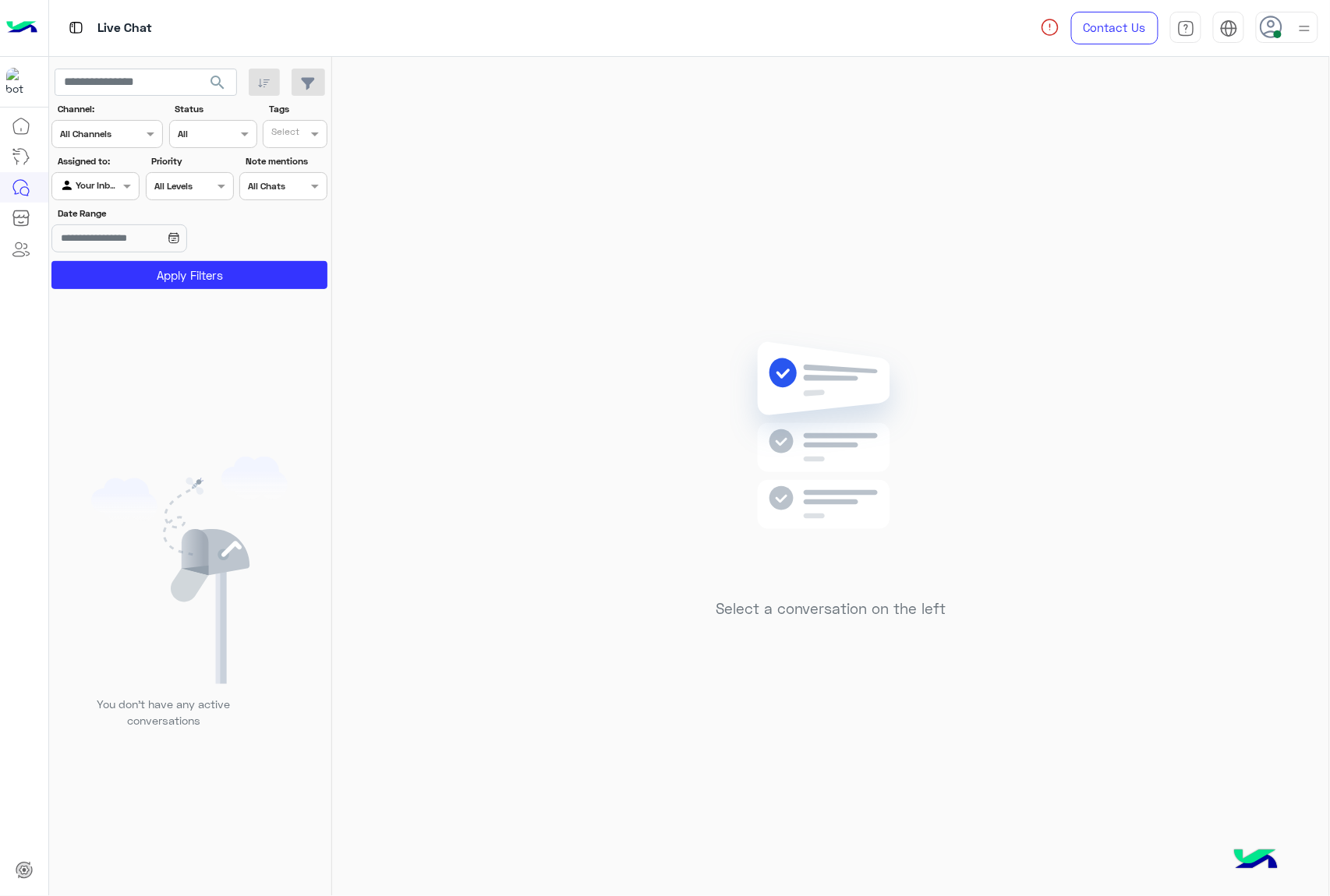
click at [1264, 35] on use at bounding box center [1271, 27] width 23 height 23
click at [1214, 229] on label "Offline" at bounding box center [1220, 221] width 170 height 28
